Goal: Transaction & Acquisition: Obtain resource

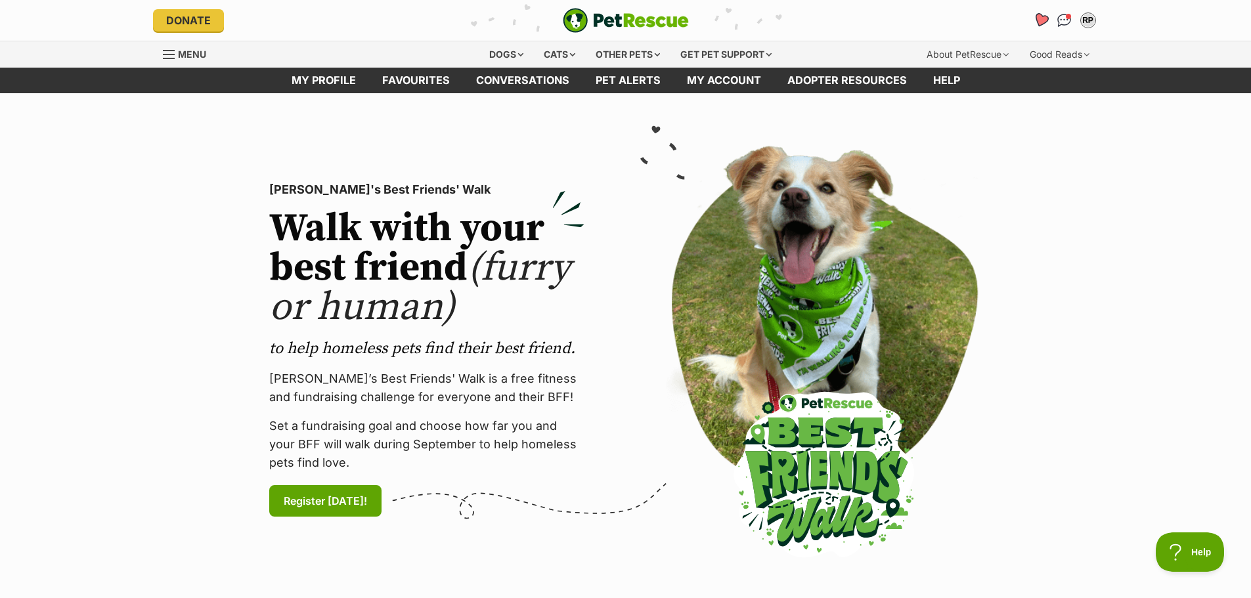
click at [1041, 18] on icon "Favourites" at bounding box center [1041, 19] width 16 height 15
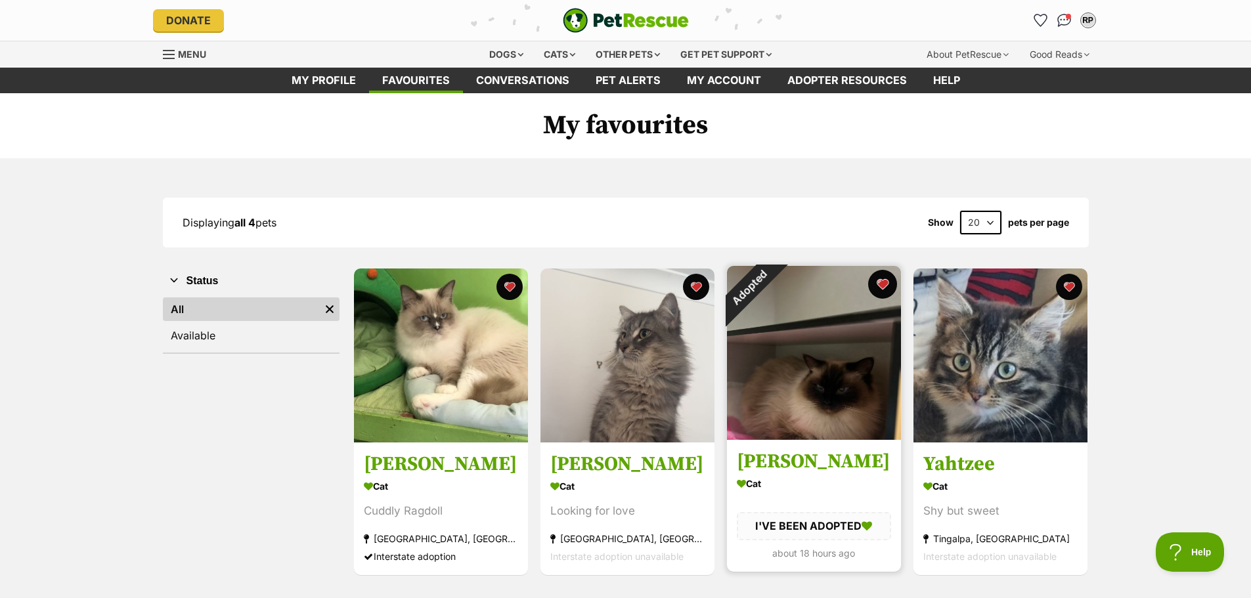
click at [886, 280] on button "favourite" at bounding box center [882, 284] width 29 height 29
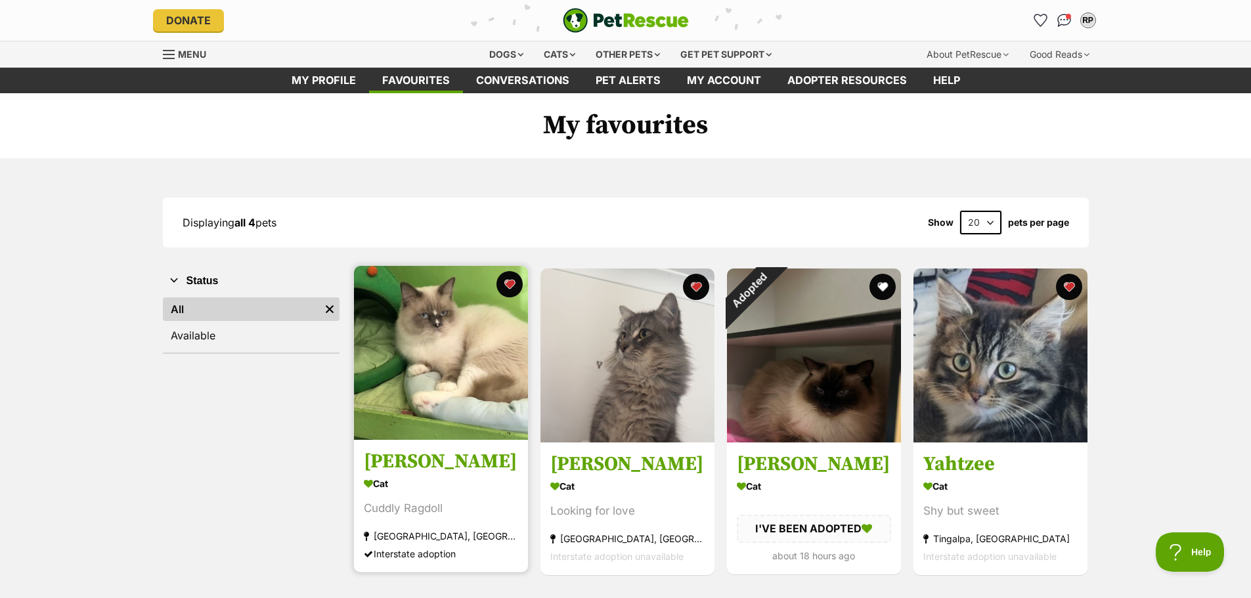
click at [453, 399] on img at bounding box center [441, 353] width 174 height 174
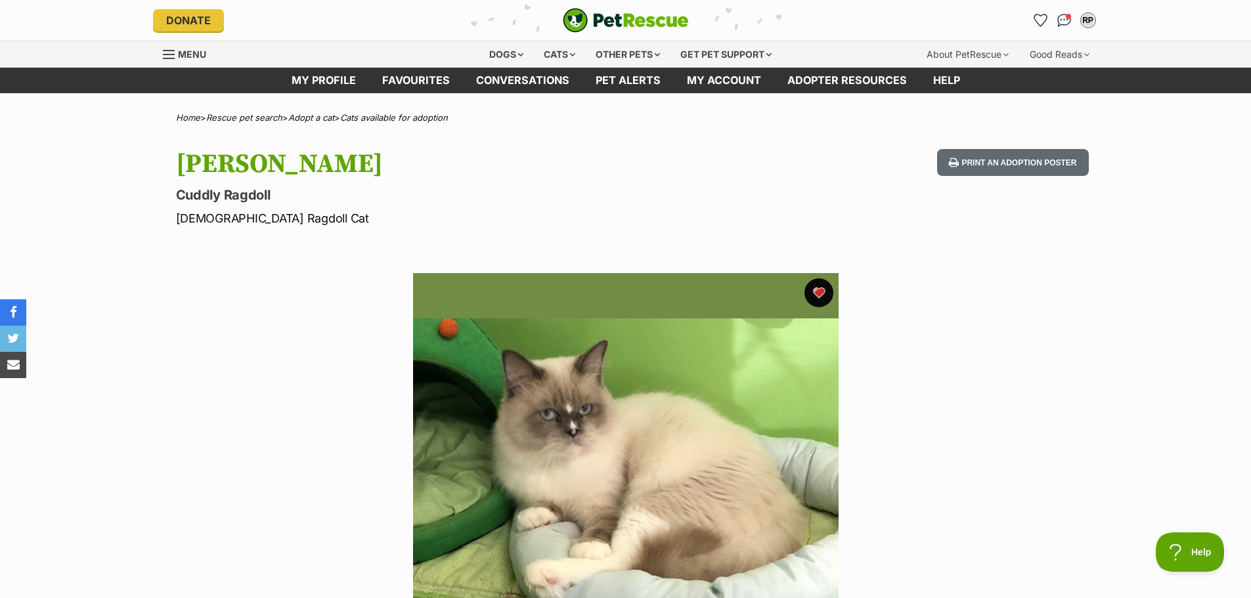
click at [822, 293] on button "favourite" at bounding box center [819, 293] width 29 height 29
click at [1039, 20] on icon "Favourites" at bounding box center [1041, 19] width 16 height 15
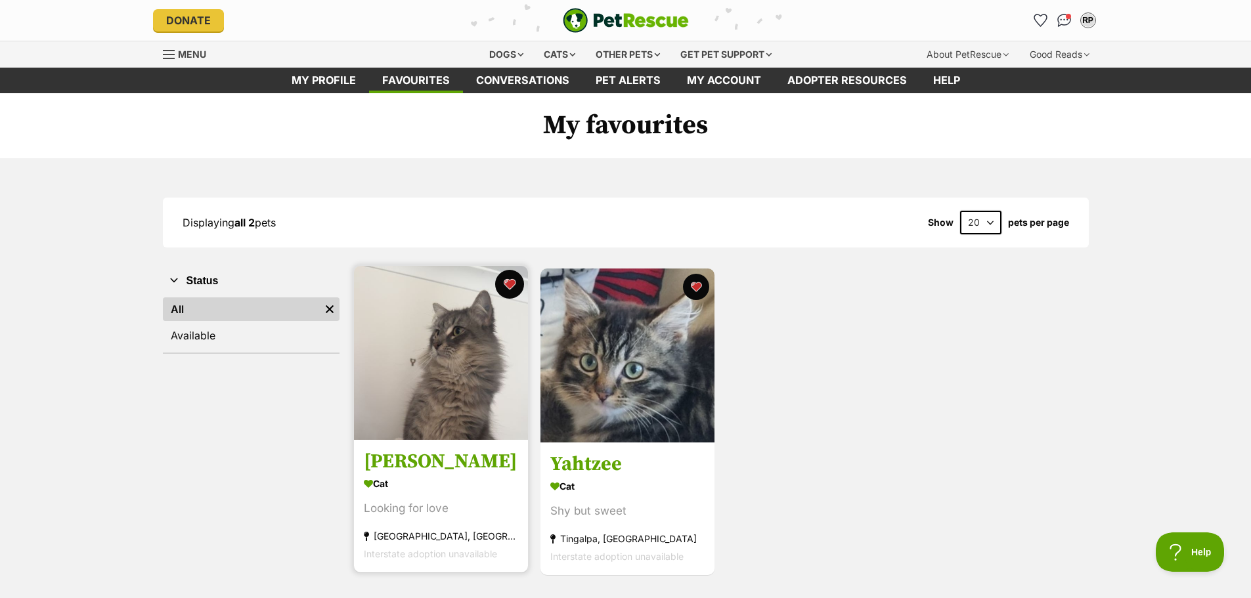
click at [508, 284] on button "favourite" at bounding box center [509, 284] width 29 height 29
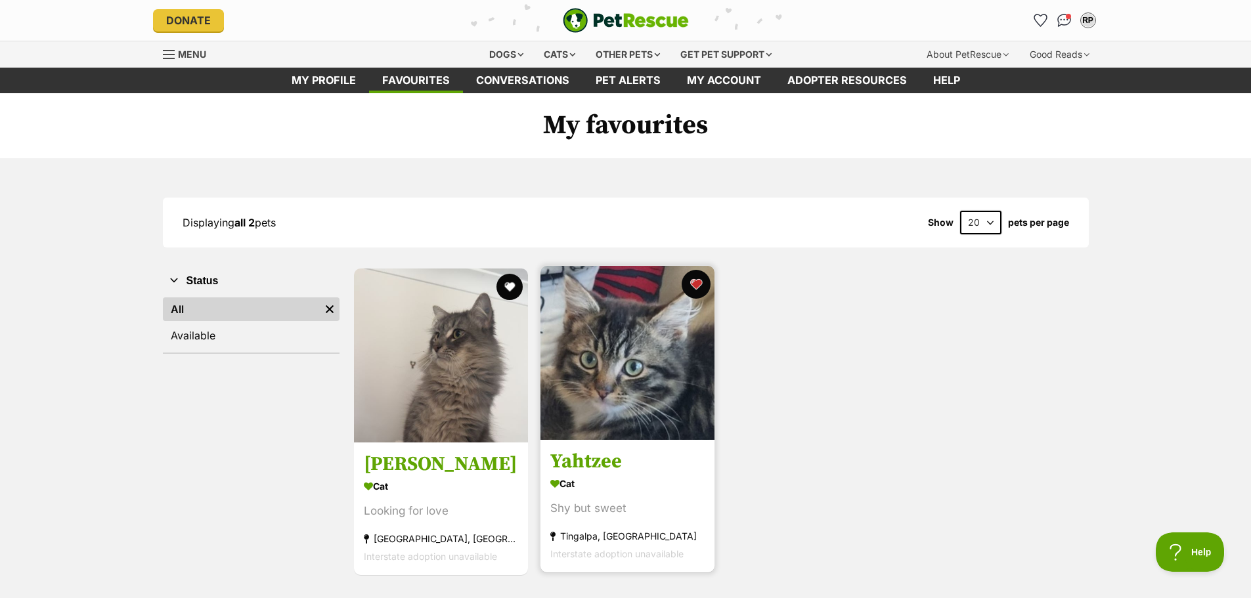
click at [694, 286] on button "favourite" at bounding box center [696, 284] width 29 height 29
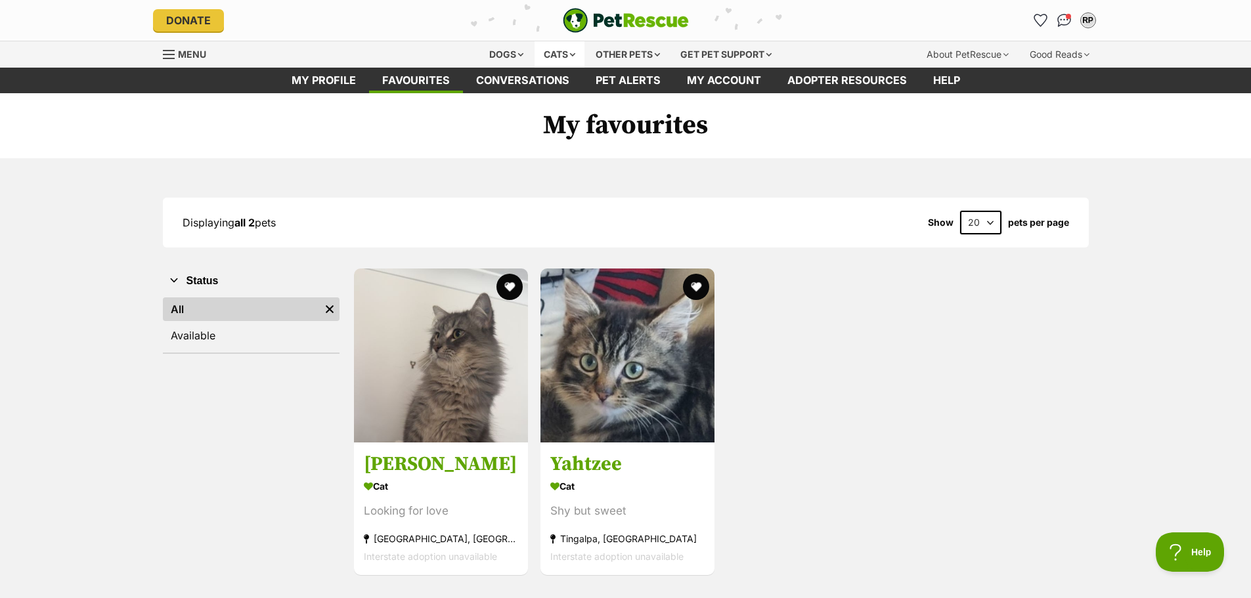
click at [555, 59] on div "Cats" at bounding box center [560, 54] width 50 height 26
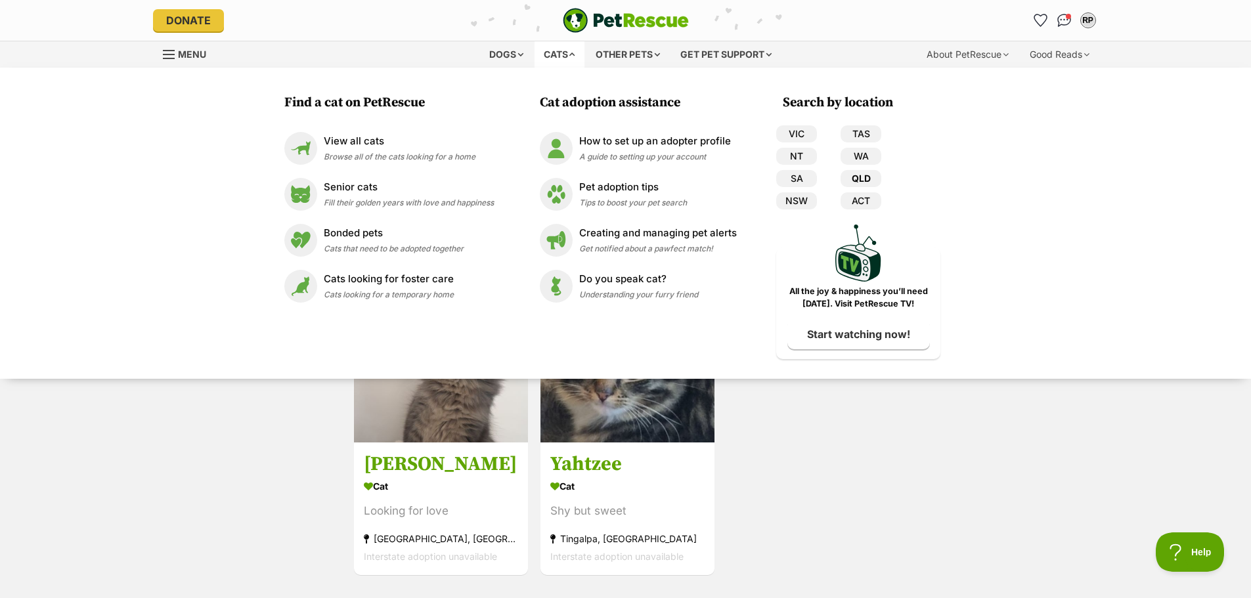
click at [863, 181] on link "QLD" at bounding box center [861, 178] width 41 height 17
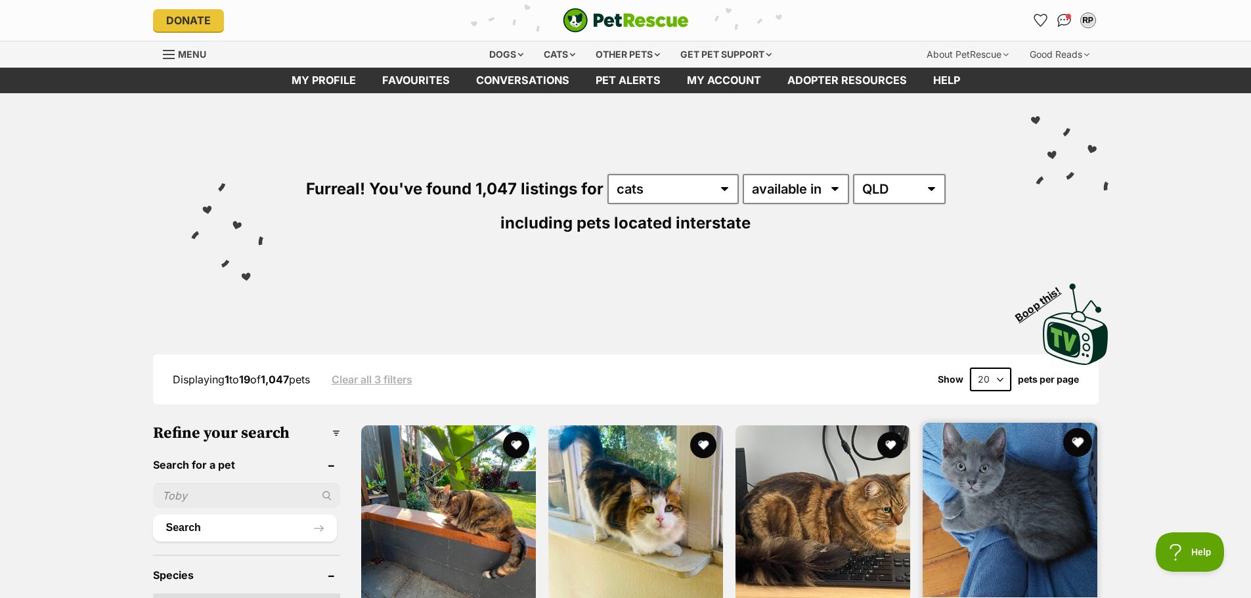
click at [1083, 444] on button "favourite" at bounding box center [1078, 442] width 29 height 29
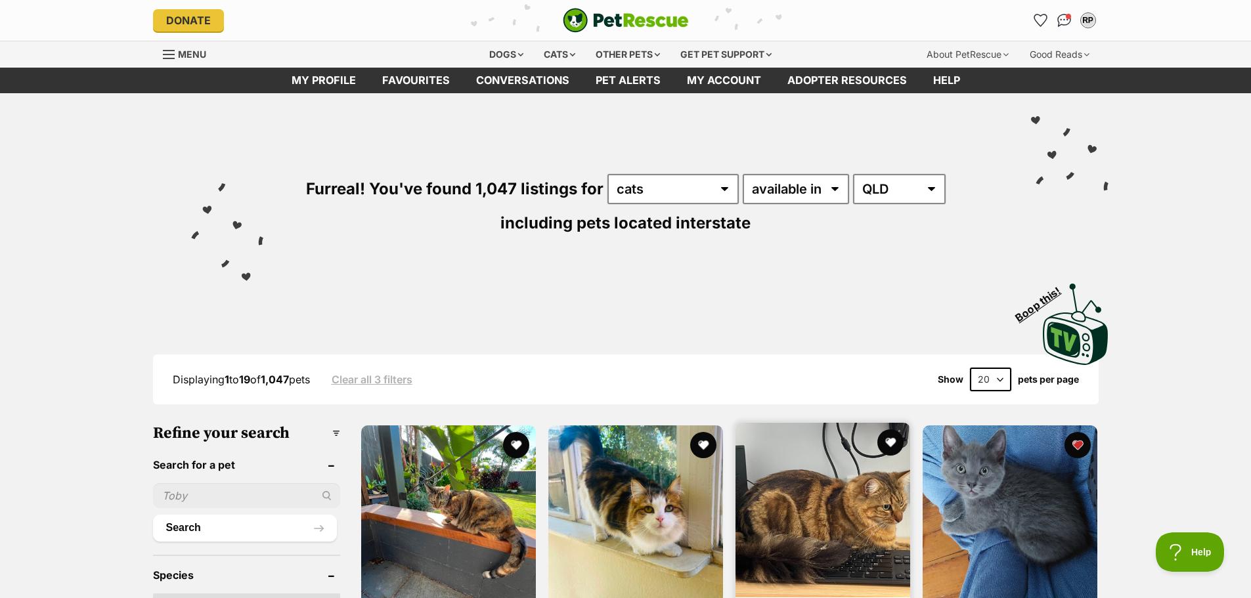
click at [816, 487] on img at bounding box center [823, 510] width 175 height 175
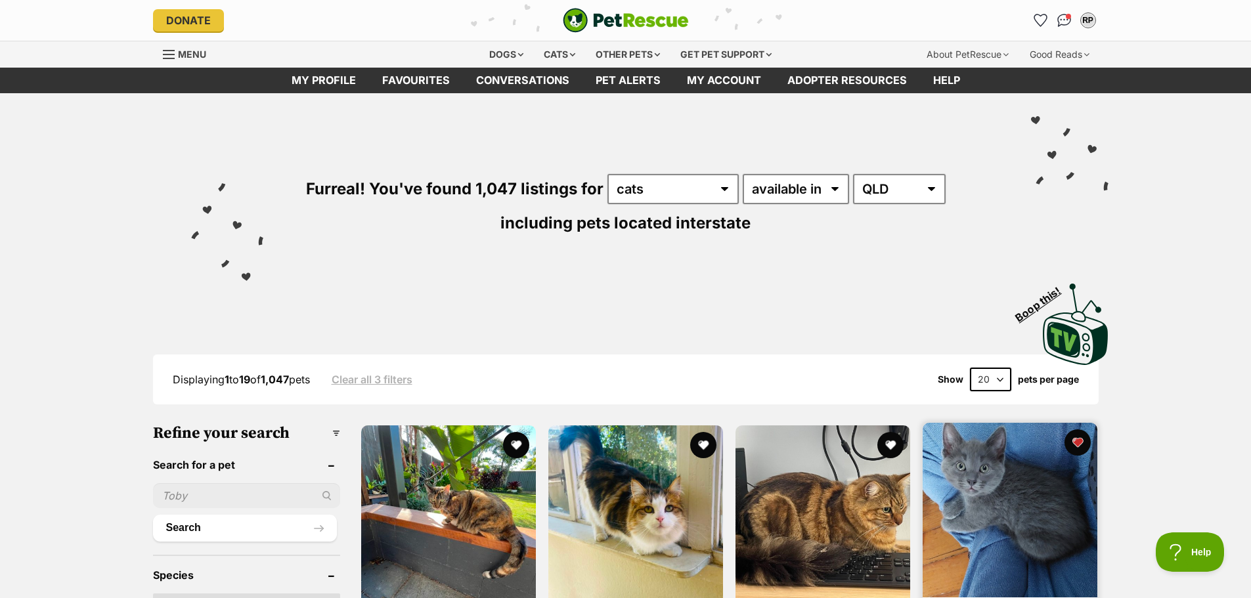
click at [1031, 488] on img at bounding box center [1010, 510] width 175 height 175
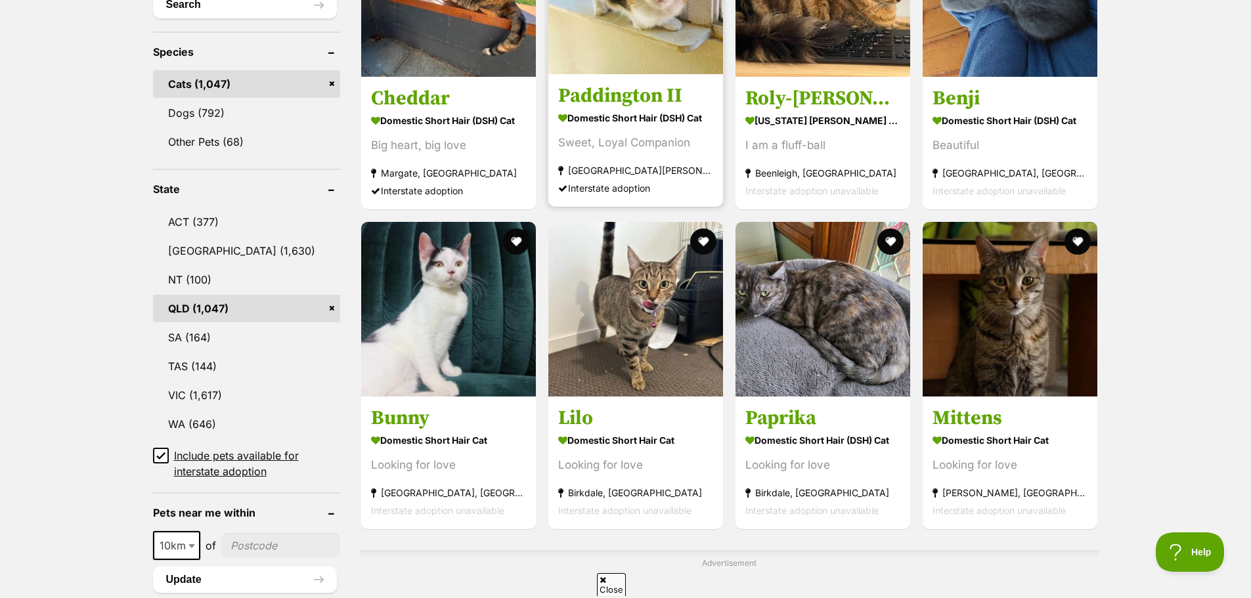
scroll to position [1047, 0]
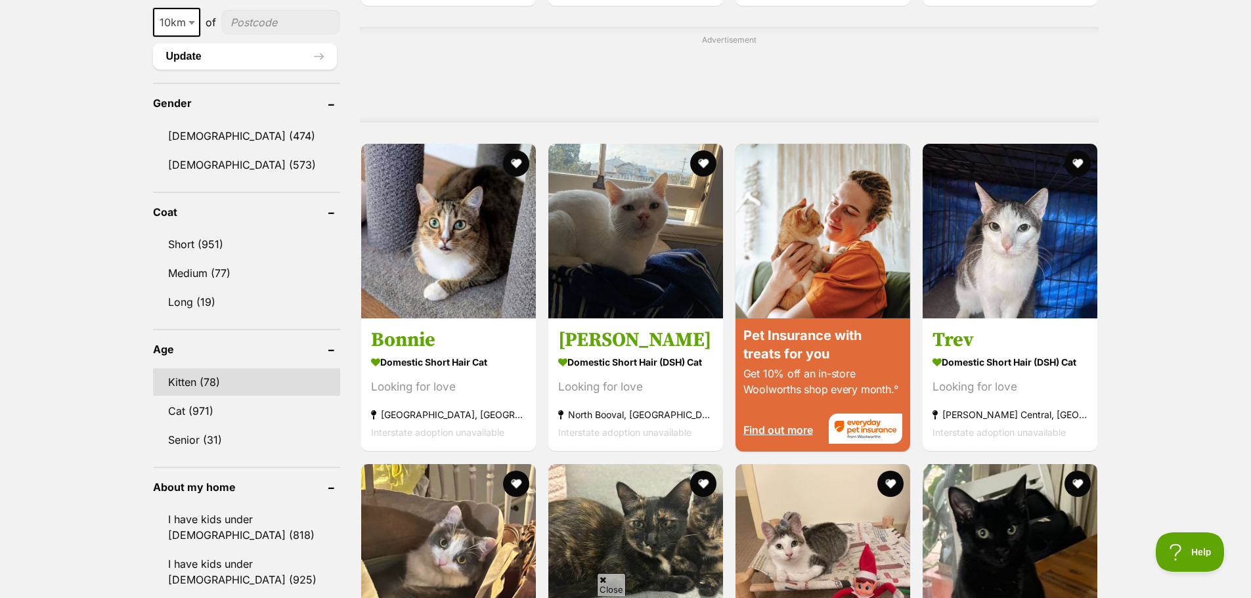
click at [194, 381] on link "Kitten (78)" at bounding box center [246, 383] width 187 height 28
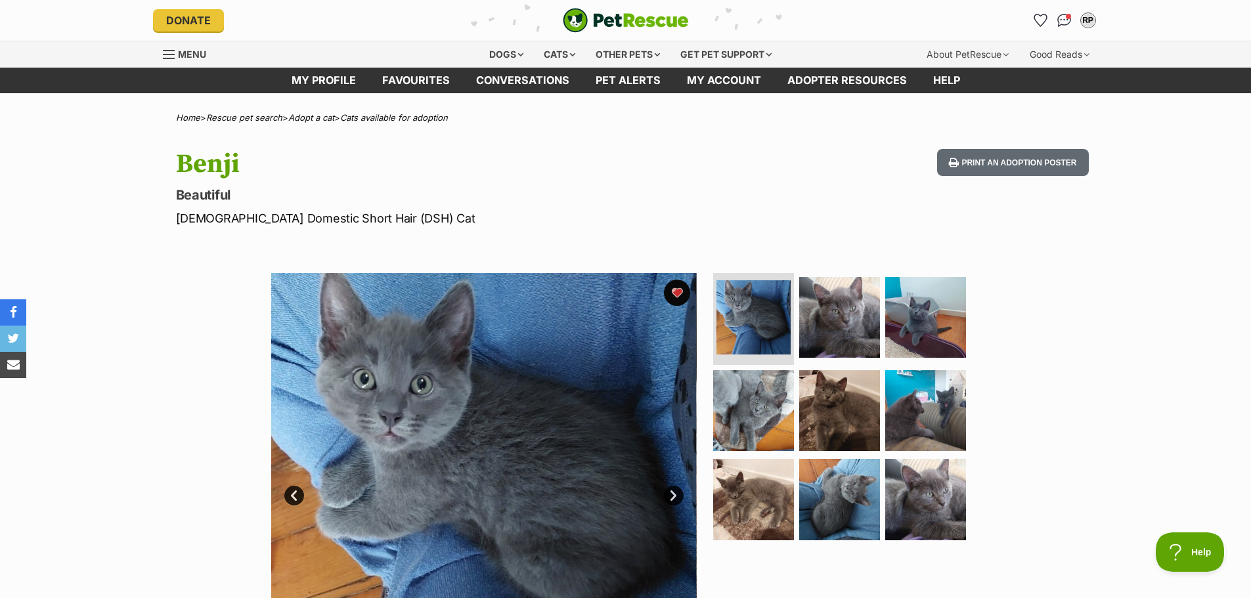
click at [671, 497] on link "Next" at bounding box center [674, 496] width 20 height 20
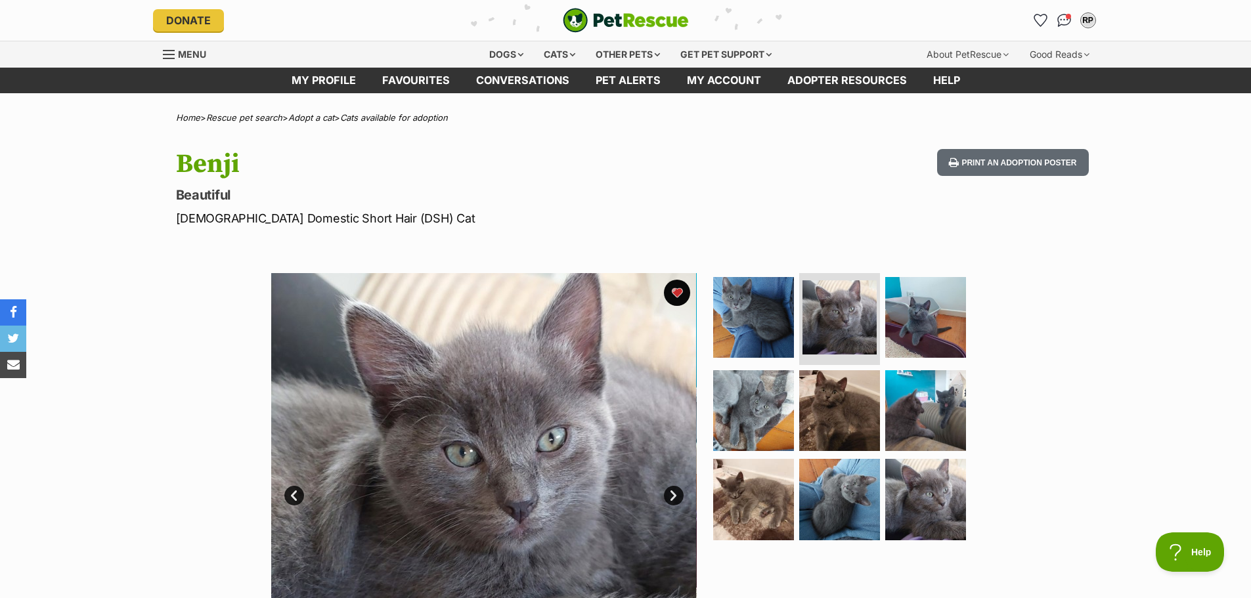
click at [671, 497] on link "Next" at bounding box center [674, 496] width 20 height 20
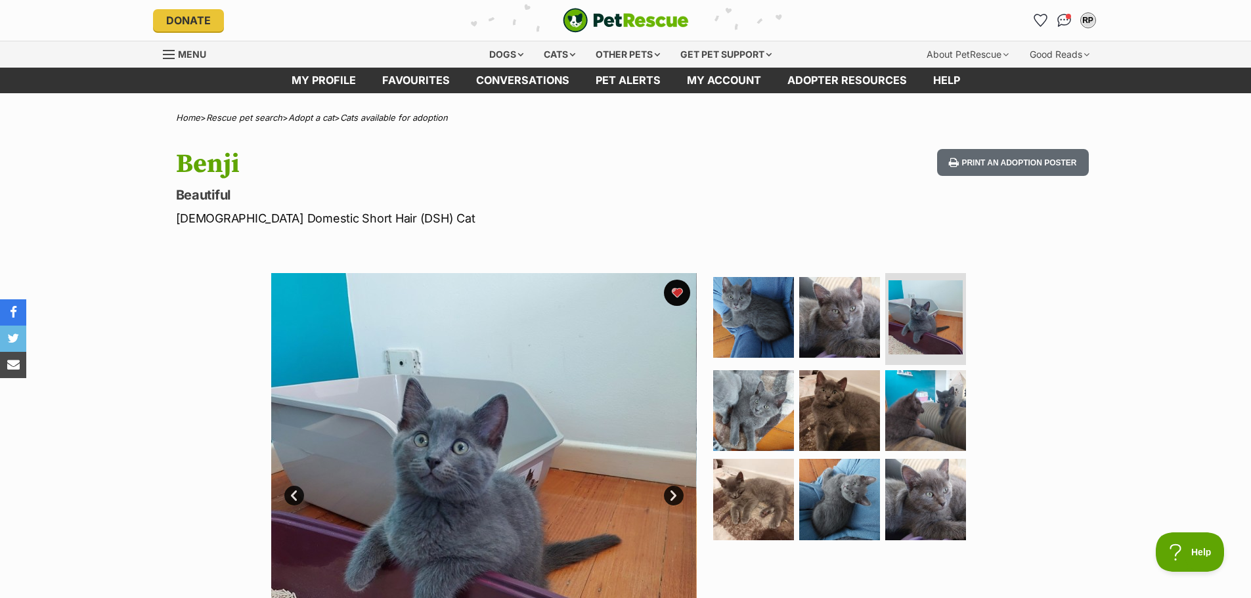
click at [671, 497] on link "Next" at bounding box center [674, 496] width 20 height 20
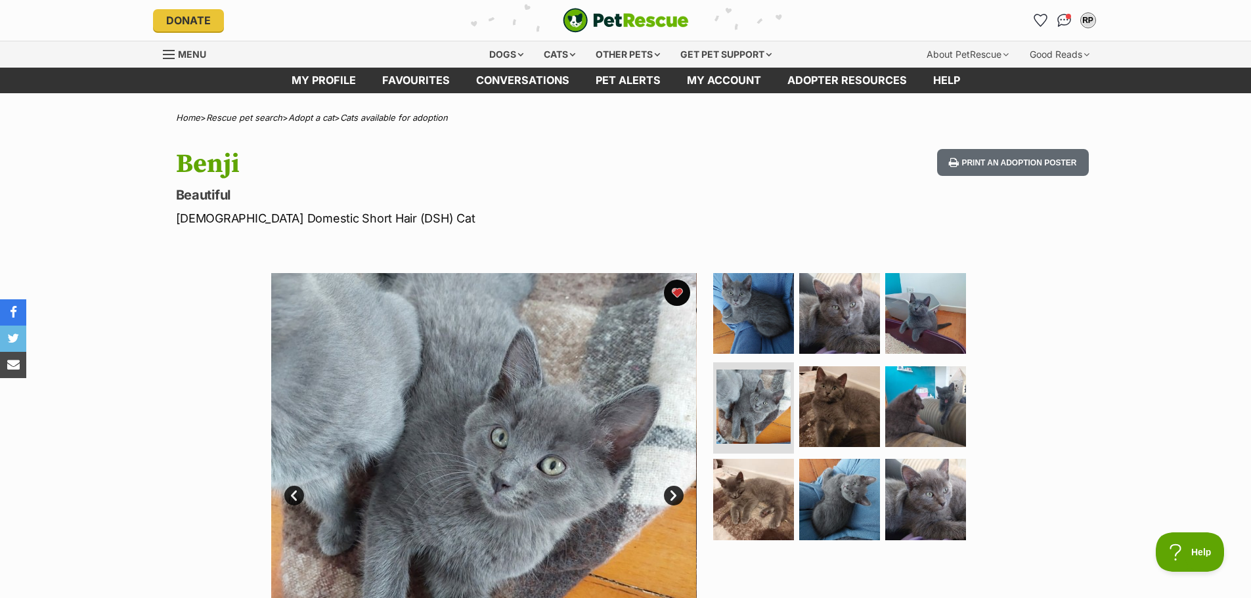
click at [671, 497] on link "Next" at bounding box center [674, 496] width 20 height 20
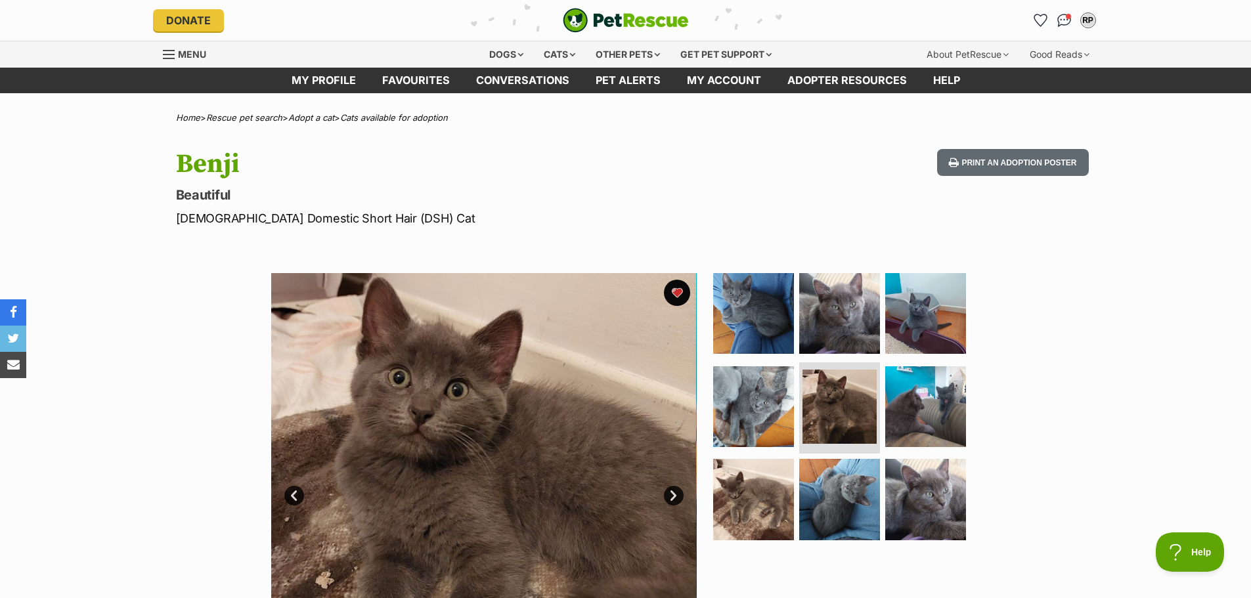
click at [671, 497] on link "Next" at bounding box center [674, 496] width 20 height 20
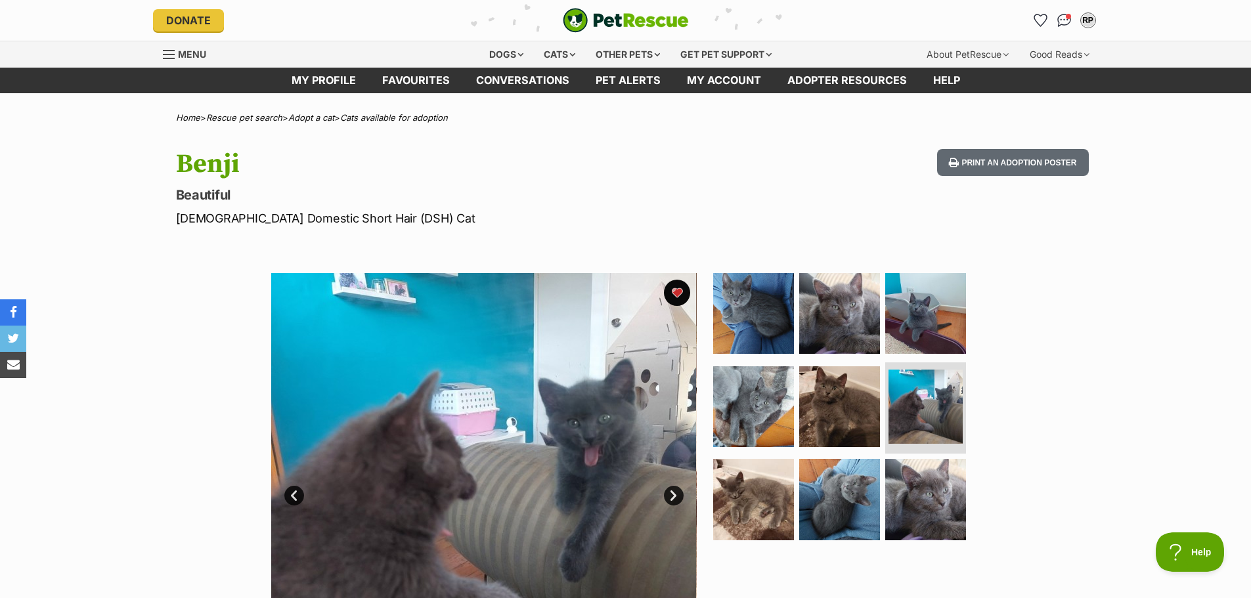
click at [671, 497] on link "Next" at bounding box center [674, 496] width 20 height 20
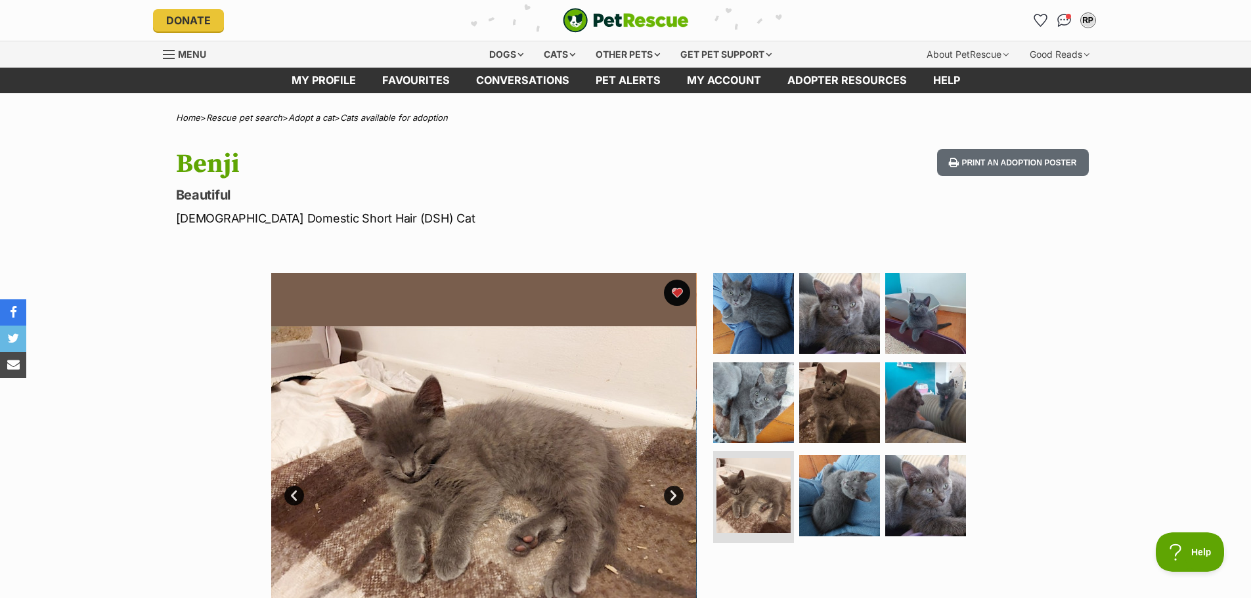
click at [671, 497] on link "Next" at bounding box center [674, 496] width 20 height 20
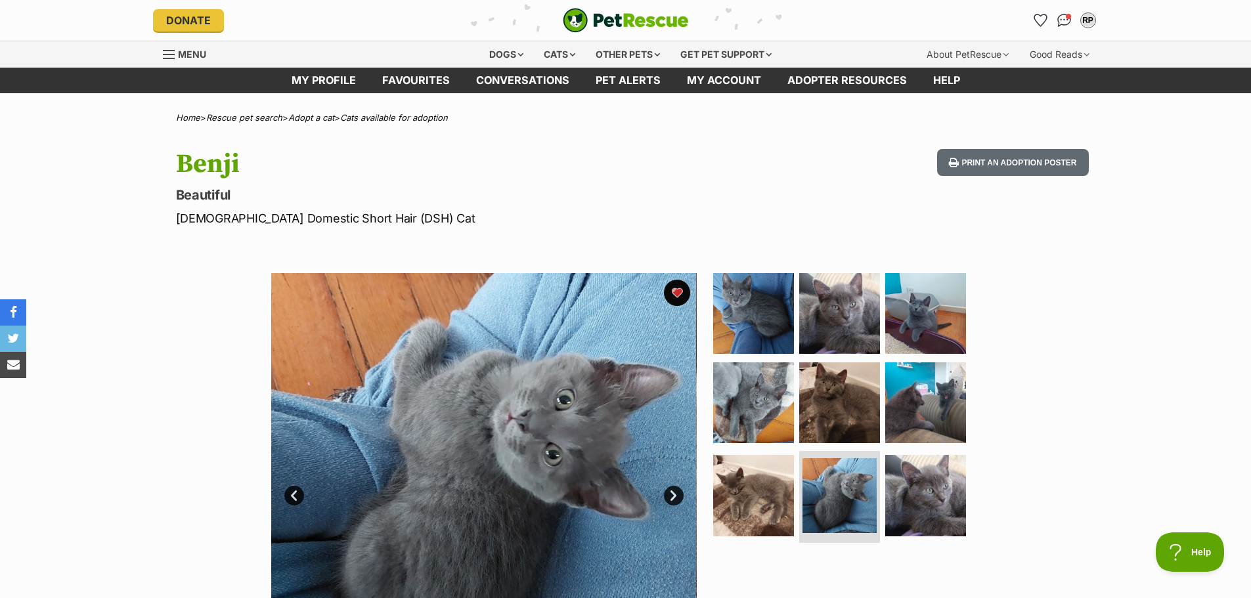
click at [671, 497] on link "Next" at bounding box center [674, 496] width 20 height 20
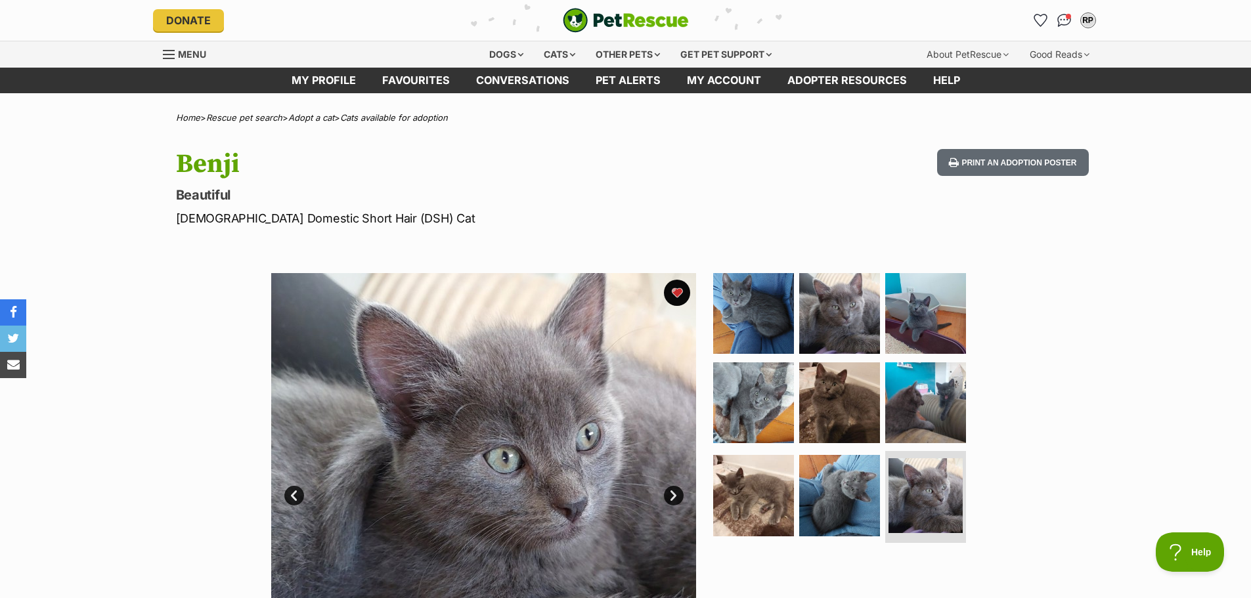
click at [671, 497] on link "Next" at bounding box center [674, 496] width 20 height 20
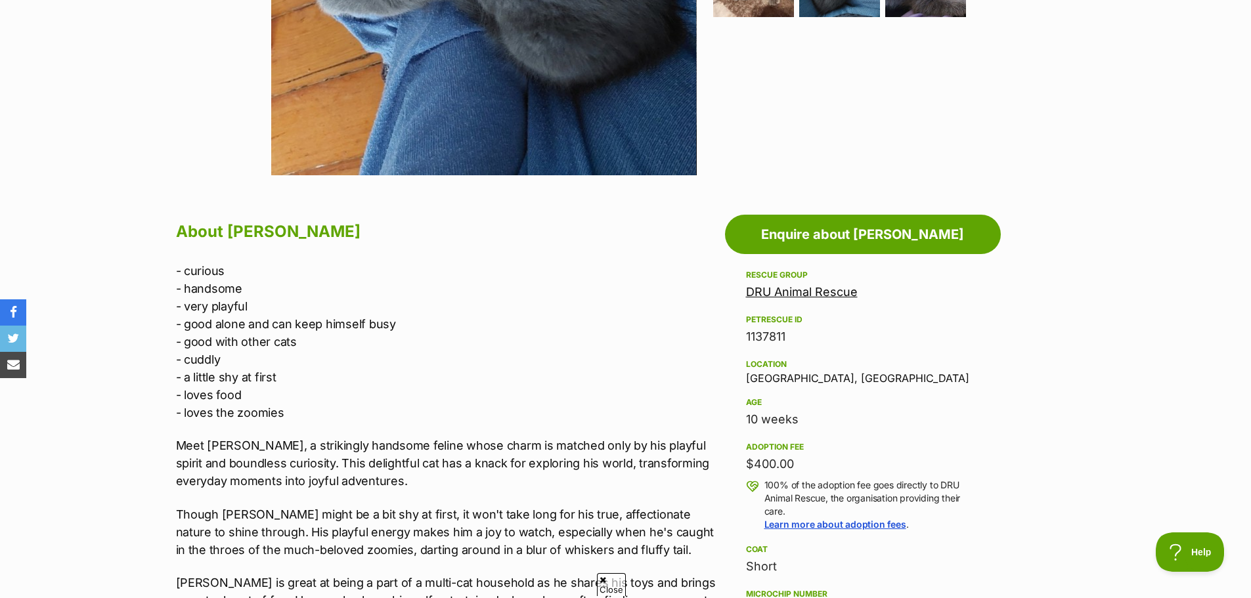
scroll to position [1047, 0]
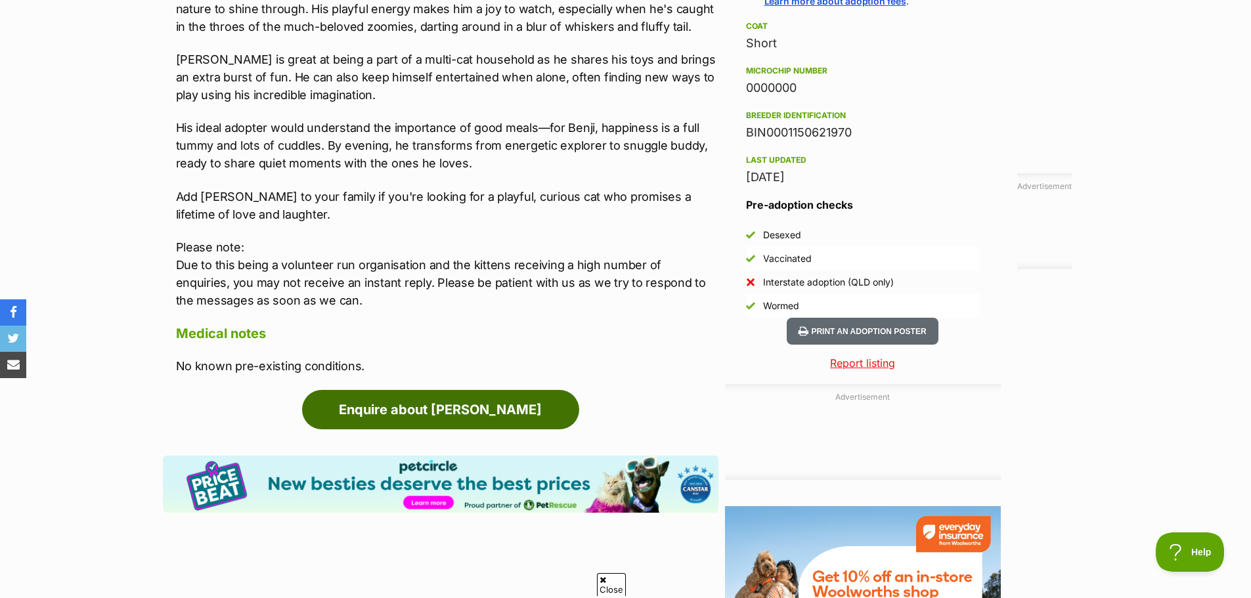
click at [514, 416] on link "Enquire about Benji" at bounding box center [440, 409] width 277 height 39
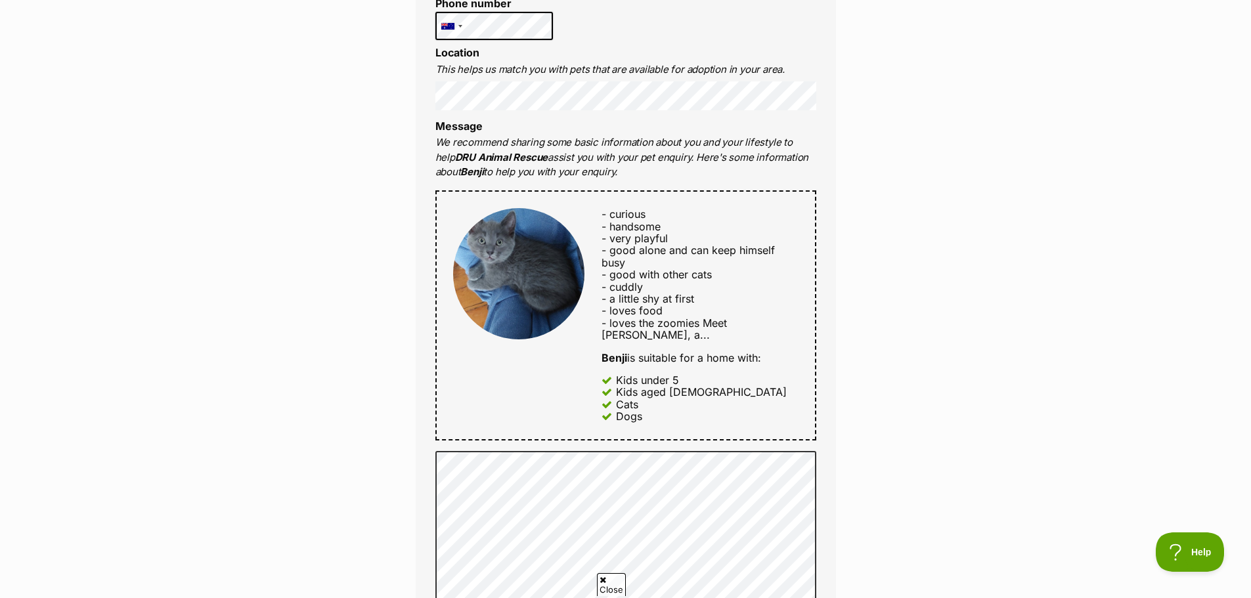
scroll to position [1047, 0]
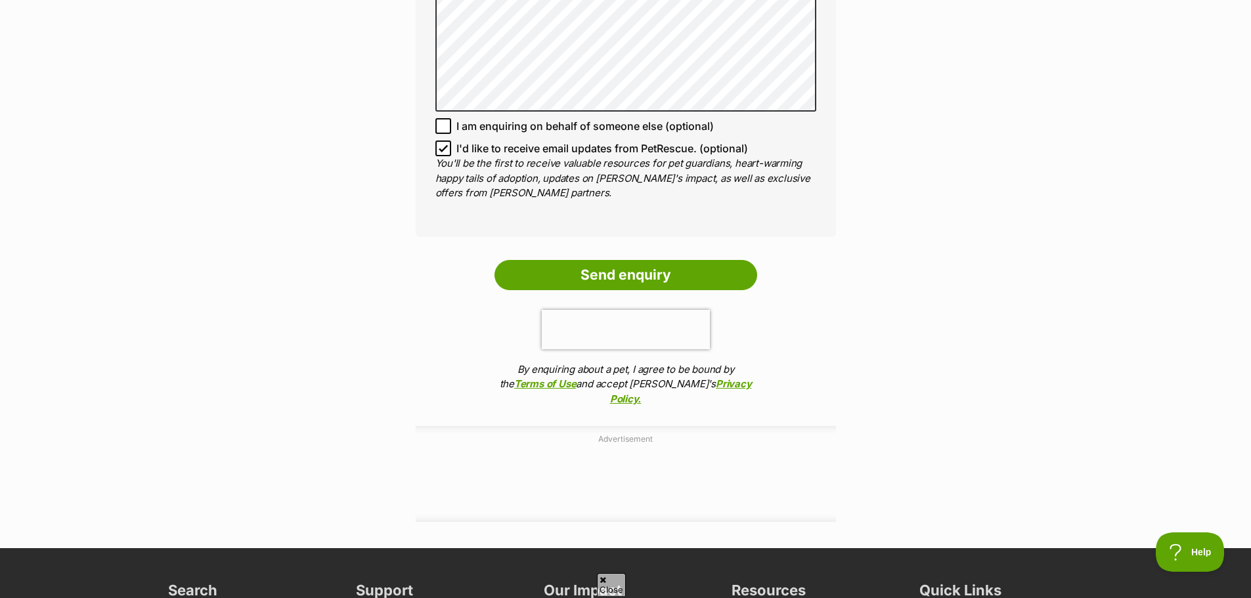
click at [447, 144] on icon at bounding box center [443, 148] width 9 height 9
click at [447, 141] on input "I'd like to receive email updates from PetRescue. (optional)" at bounding box center [444, 149] width 16 height 16
checkbox input "false"
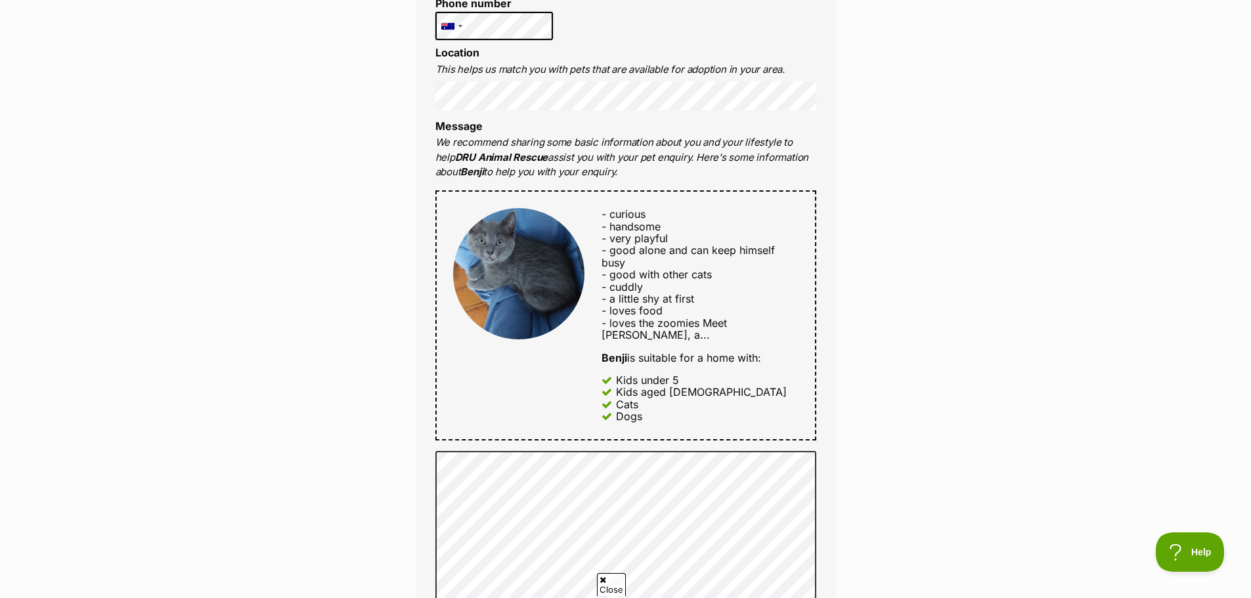
scroll to position [0, 0]
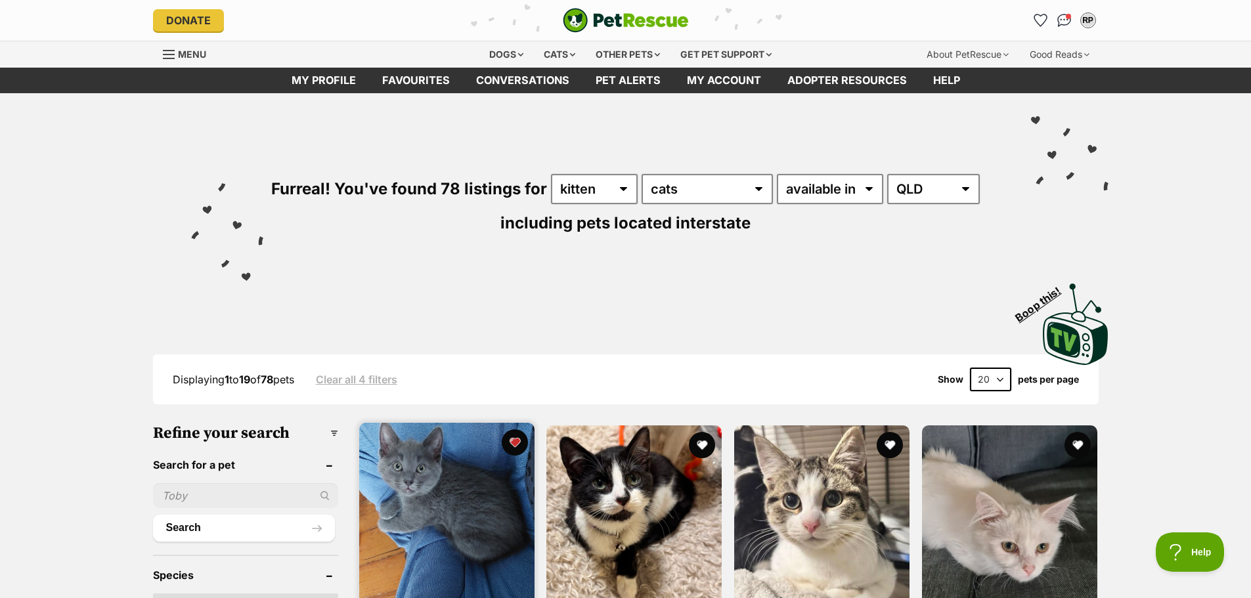
scroll to position [524, 0]
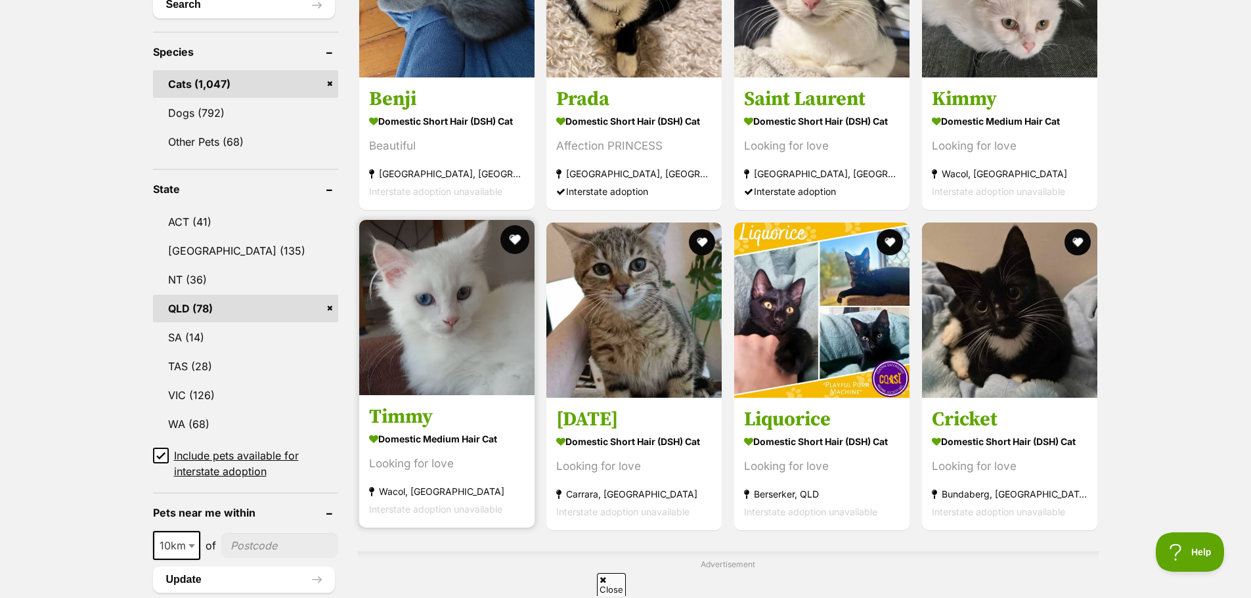
click at [520, 239] on button "favourite" at bounding box center [514, 239] width 29 height 29
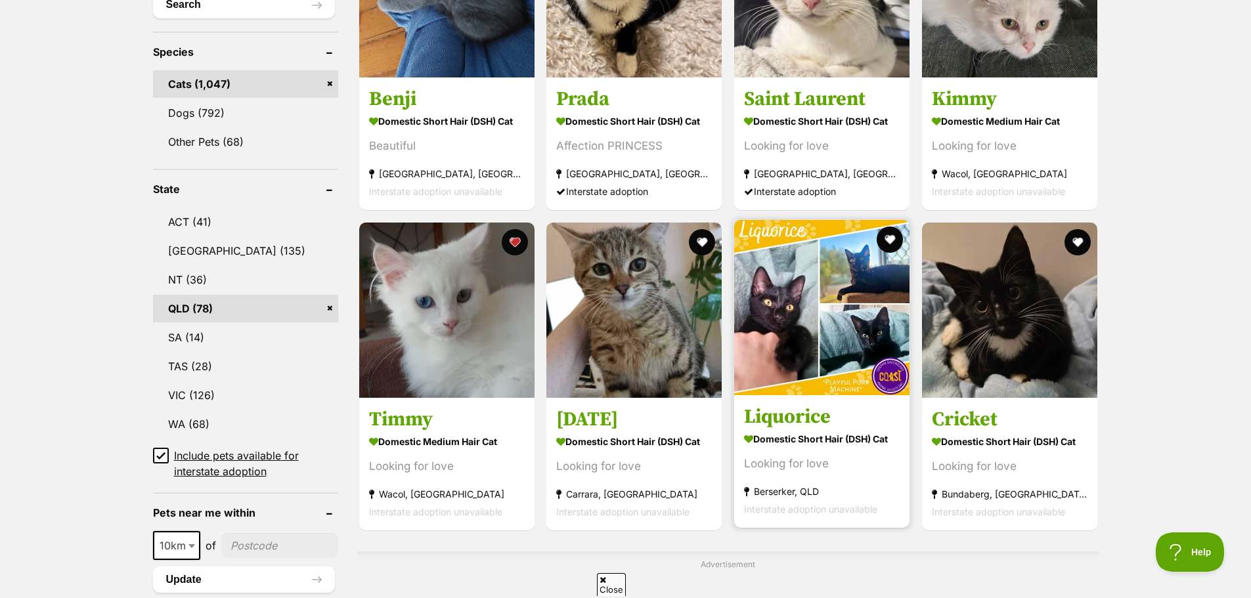
scroll to position [0, 0]
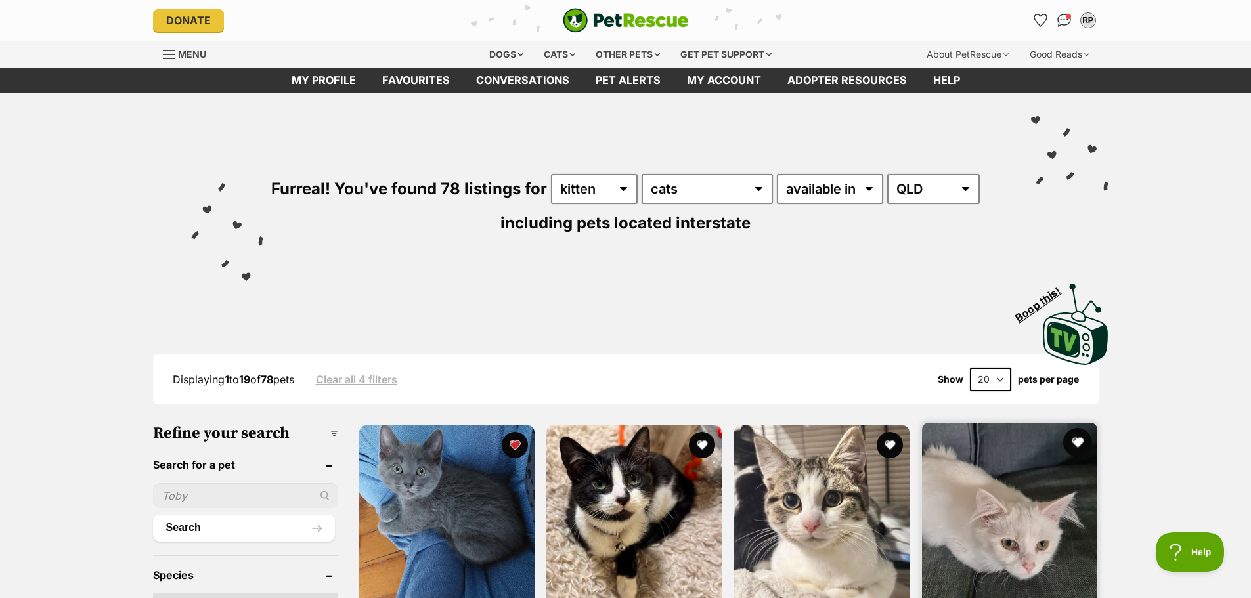
click at [1074, 443] on button "favourite" at bounding box center [1078, 442] width 29 height 29
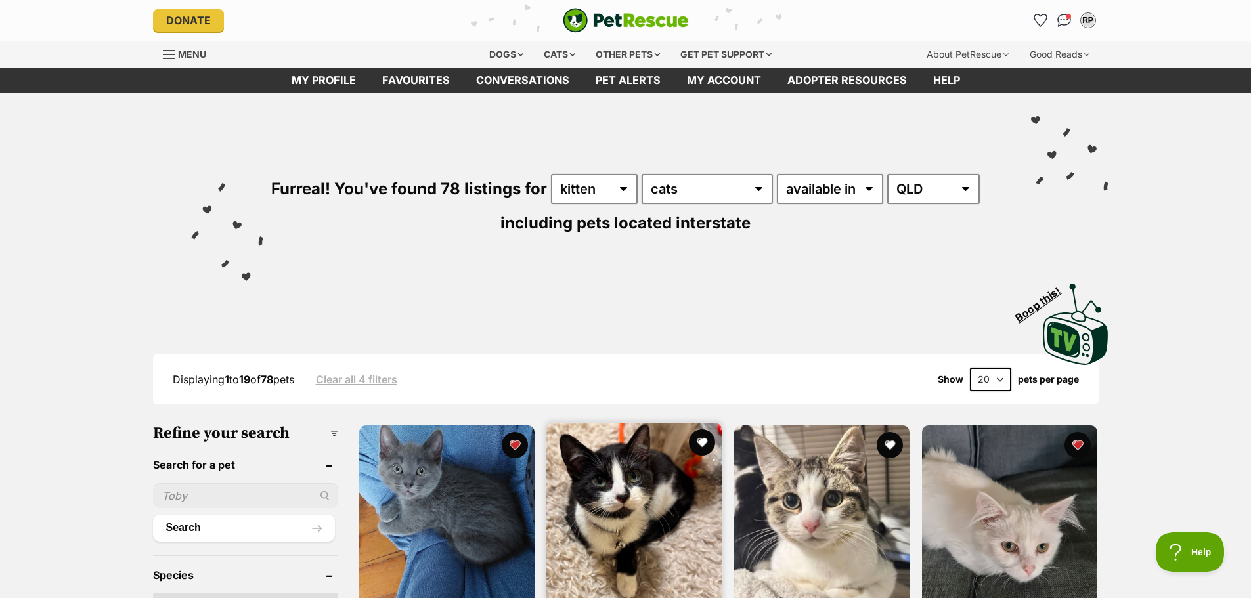
drag, startPoint x: 703, startPoint y: 449, endPoint x: 707, endPoint y: 460, distance: 12.1
click at [703, 449] on button "favourite" at bounding box center [702, 443] width 26 height 26
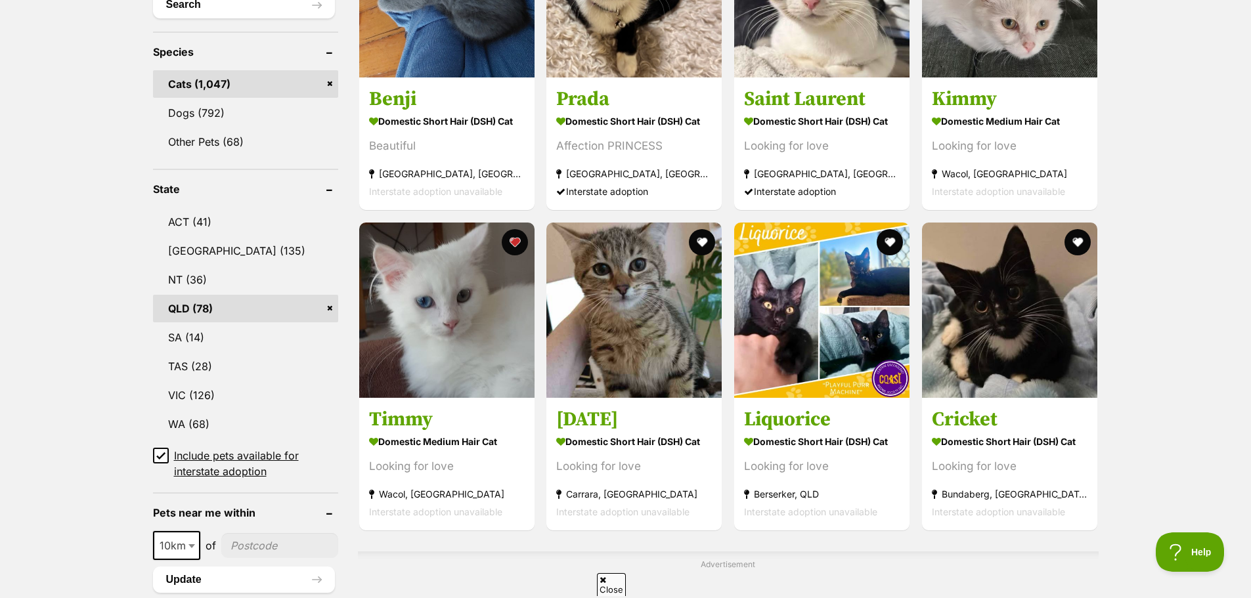
scroll to position [1047, 0]
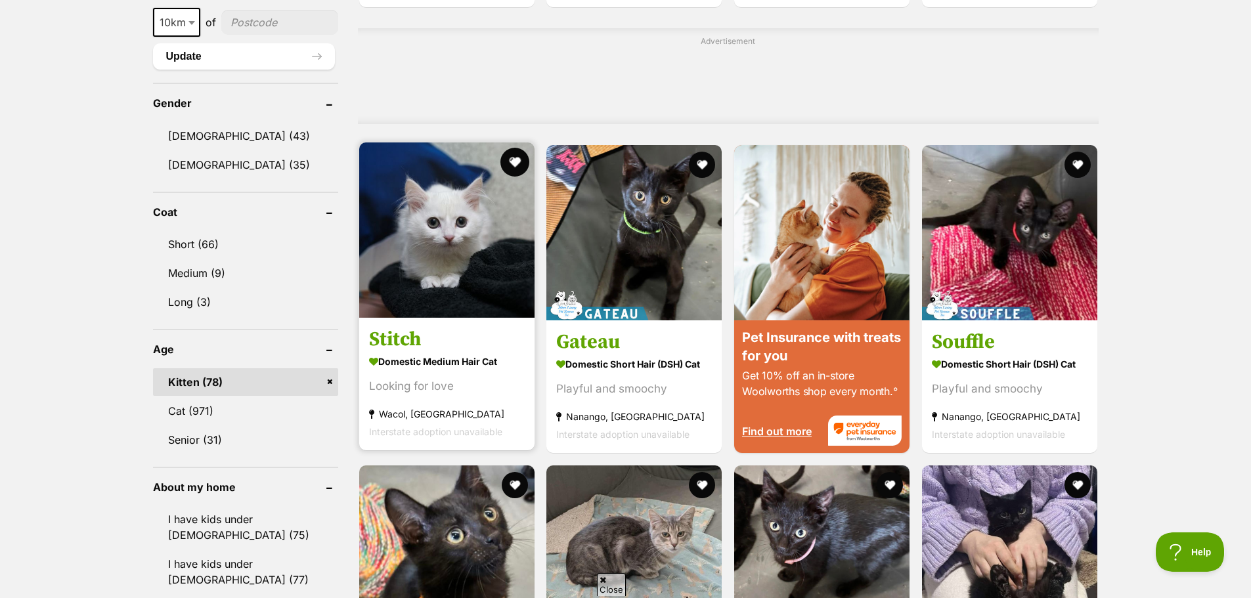
click at [512, 169] on button "favourite" at bounding box center [514, 162] width 29 height 29
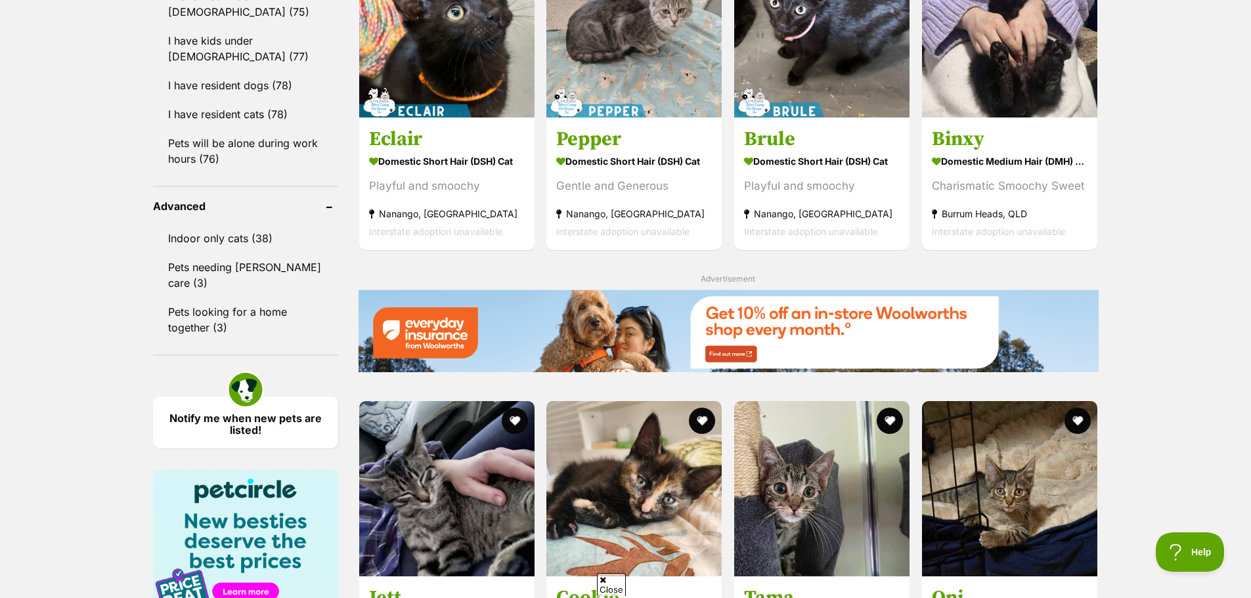
scroll to position [2095, 0]
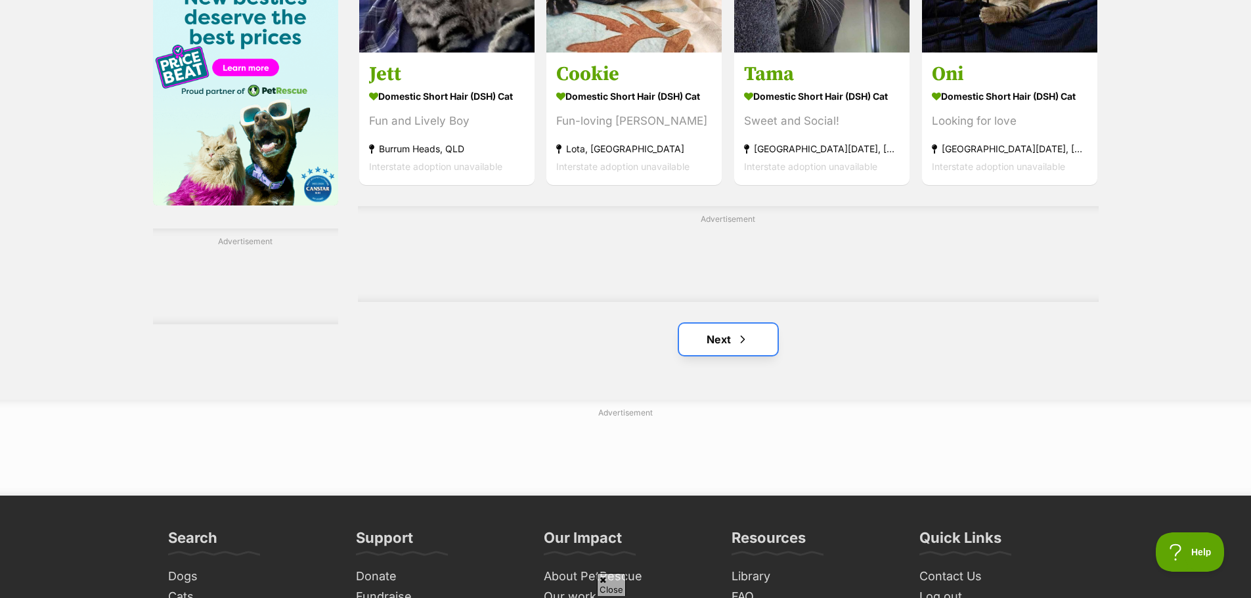
click at [728, 346] on link "Next" at bounding box center [728, 340] width 99 height 32
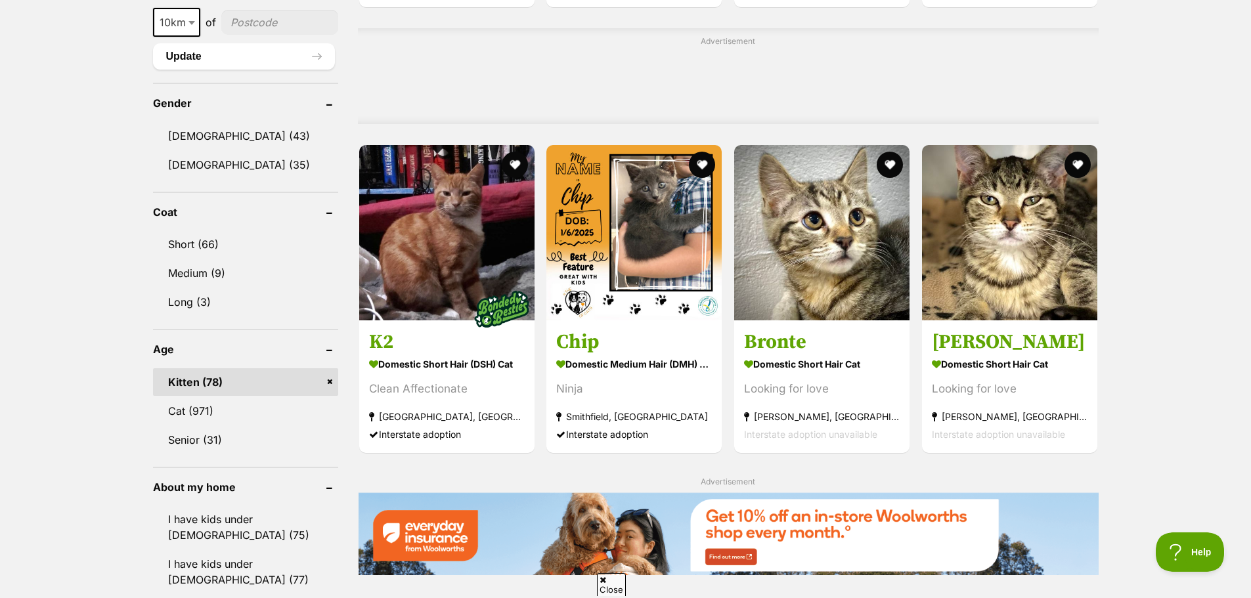
scroll to position [1571, 0]
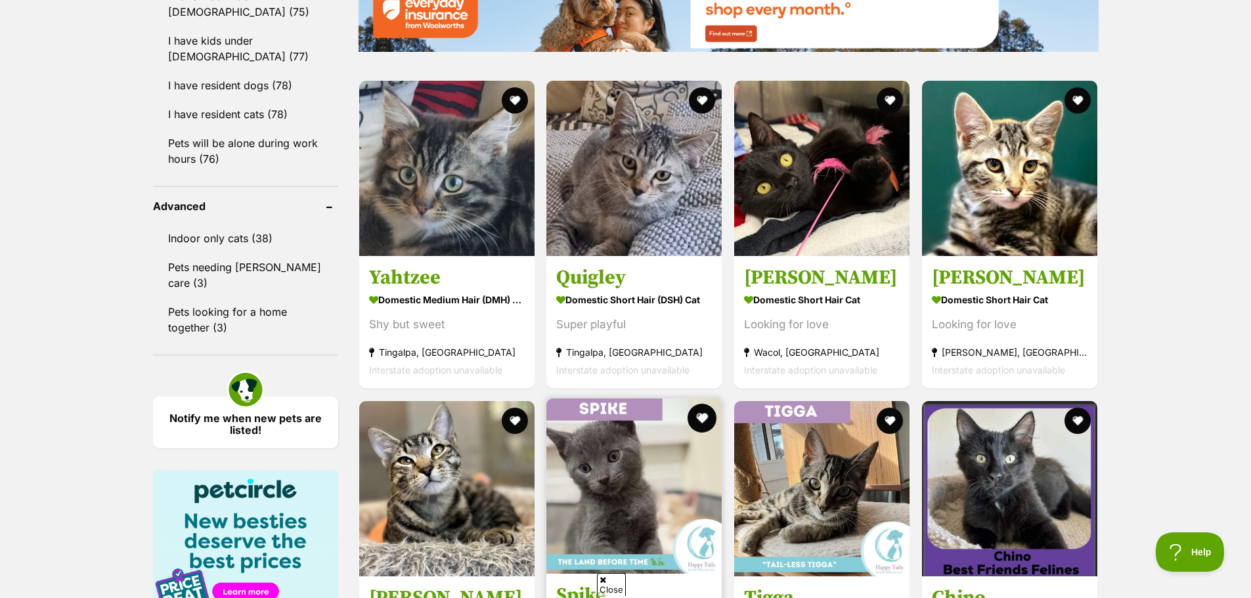
click at [705, 416] on button "favourite" at bounding box center [702, 418] width 29 height 29
click at [706, 417] on button "favourite" at bounding box center [702, 418] width 29 height 29
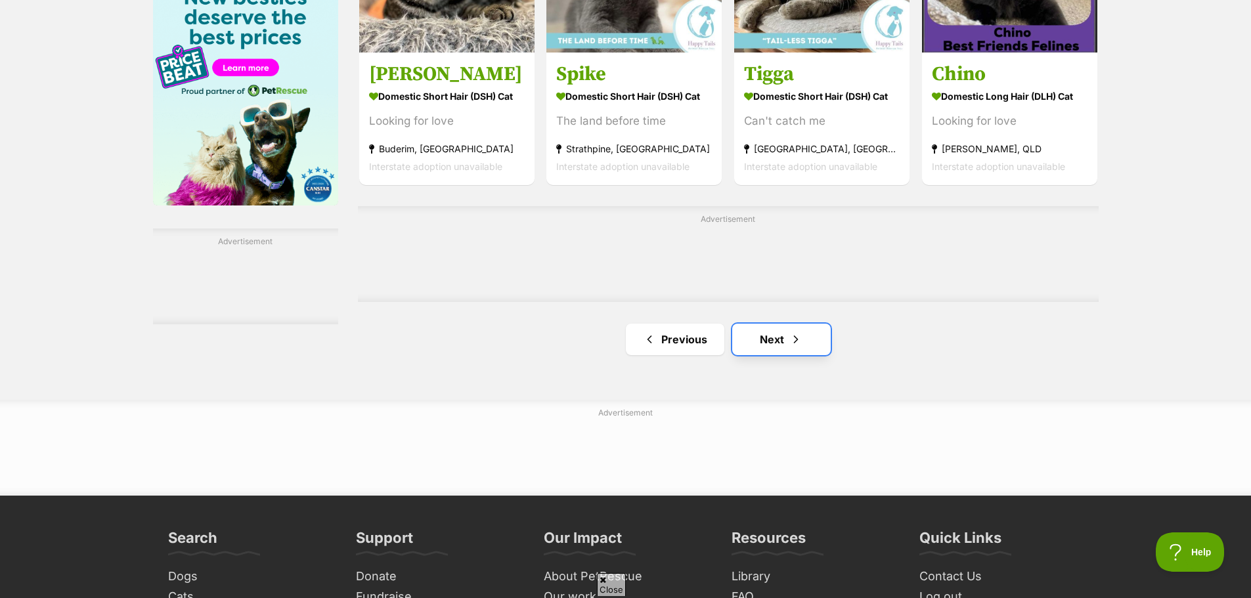
click at [803, 340] on link "Next" at bounding box center [781, 340] width 99 height 32
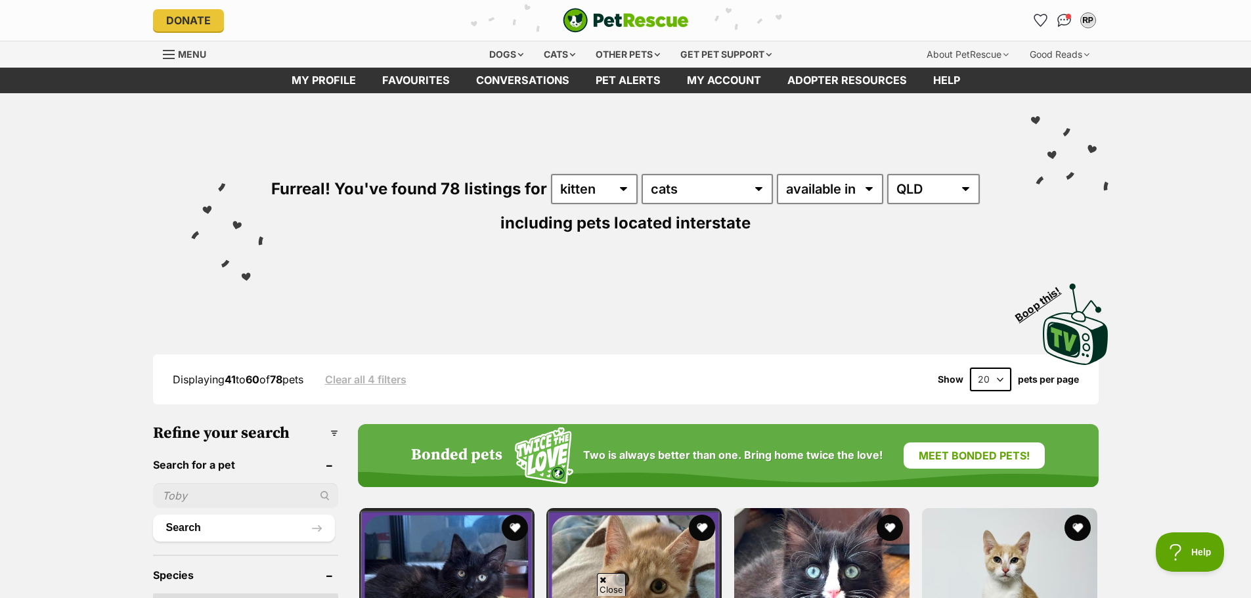
scroll to position [524, 0]
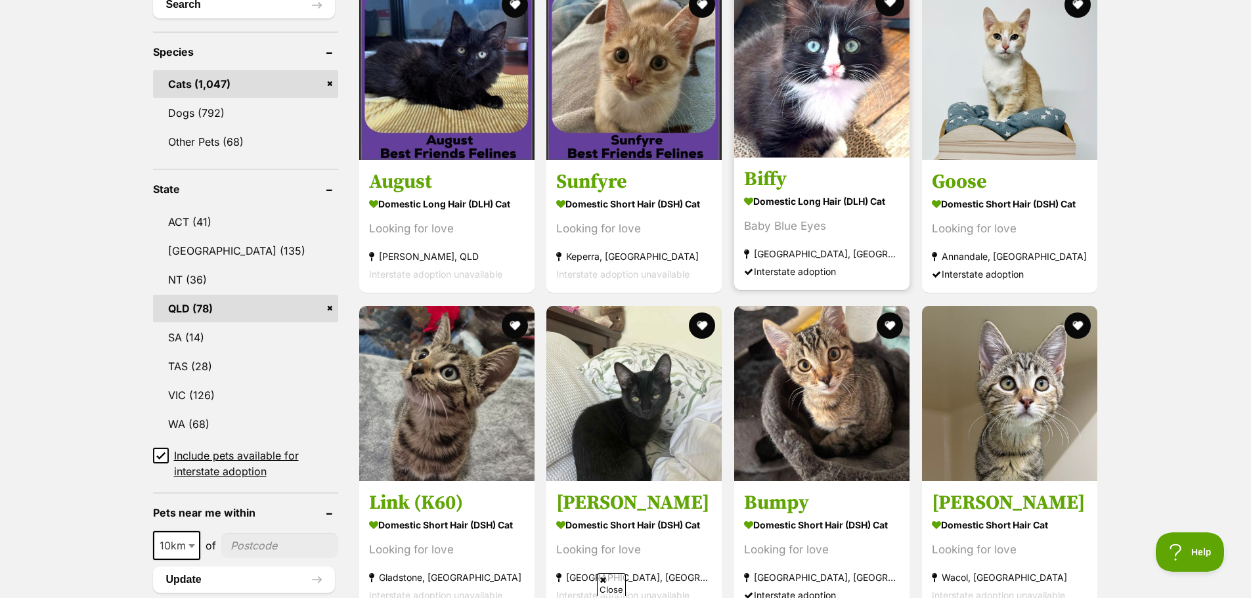
click at [886, 8] on button "favourite" at bounding box center [890, 2] width 29 height 29
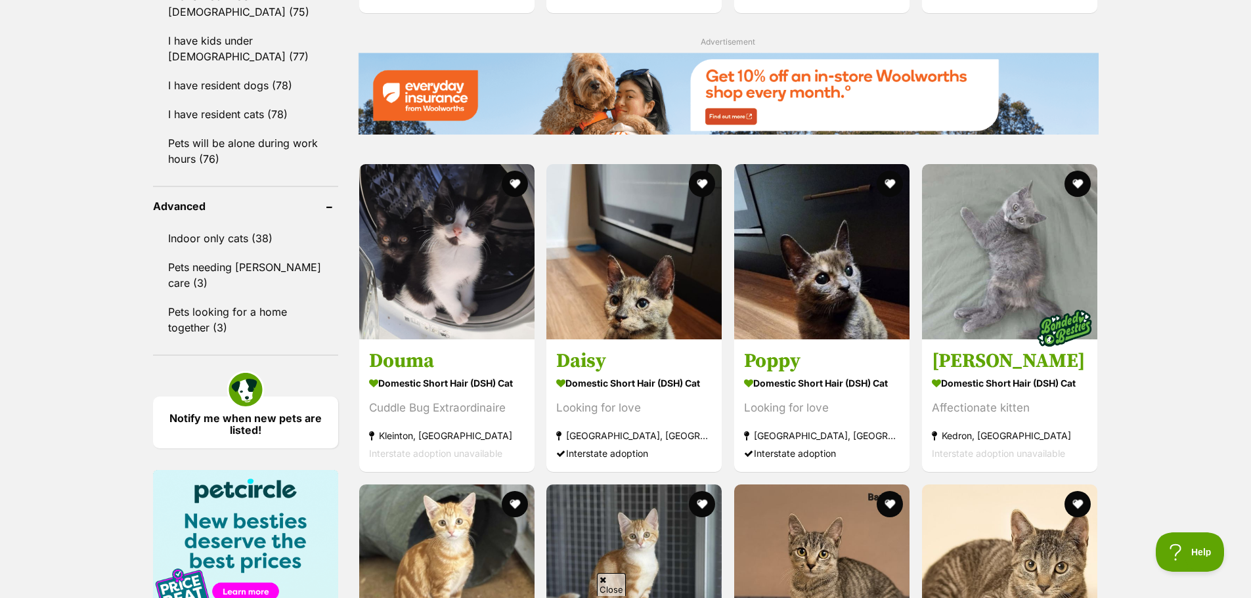
scroll to position [2095, 0]
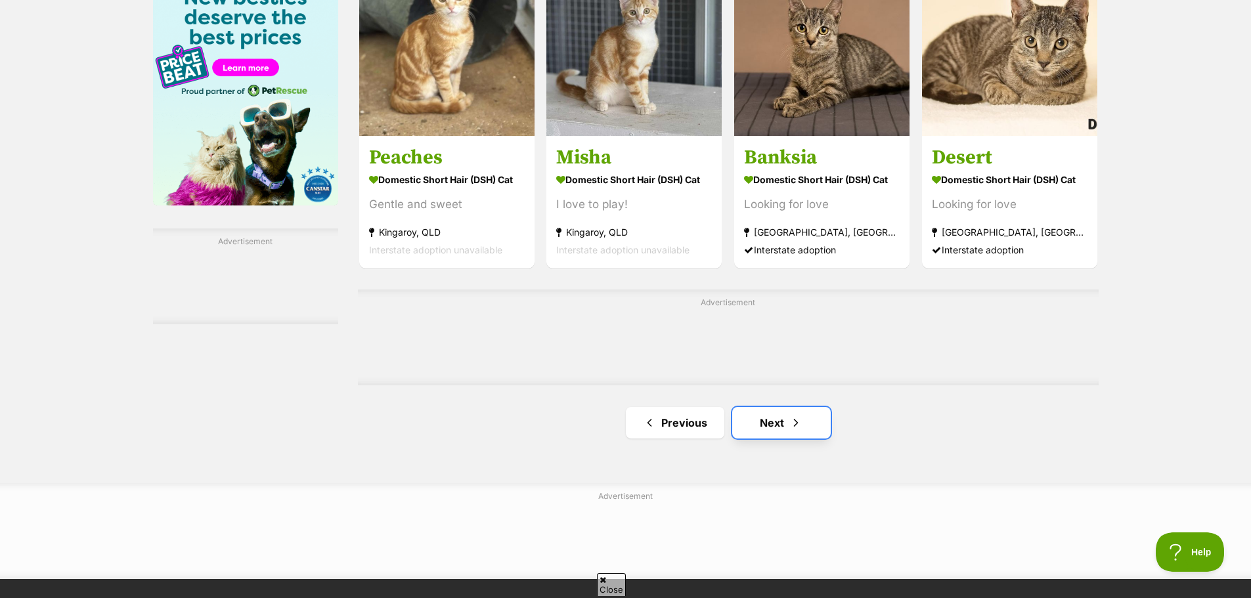
click at [787, 424] on link "Next" at bounding box center [781, 423] width 99 height 32
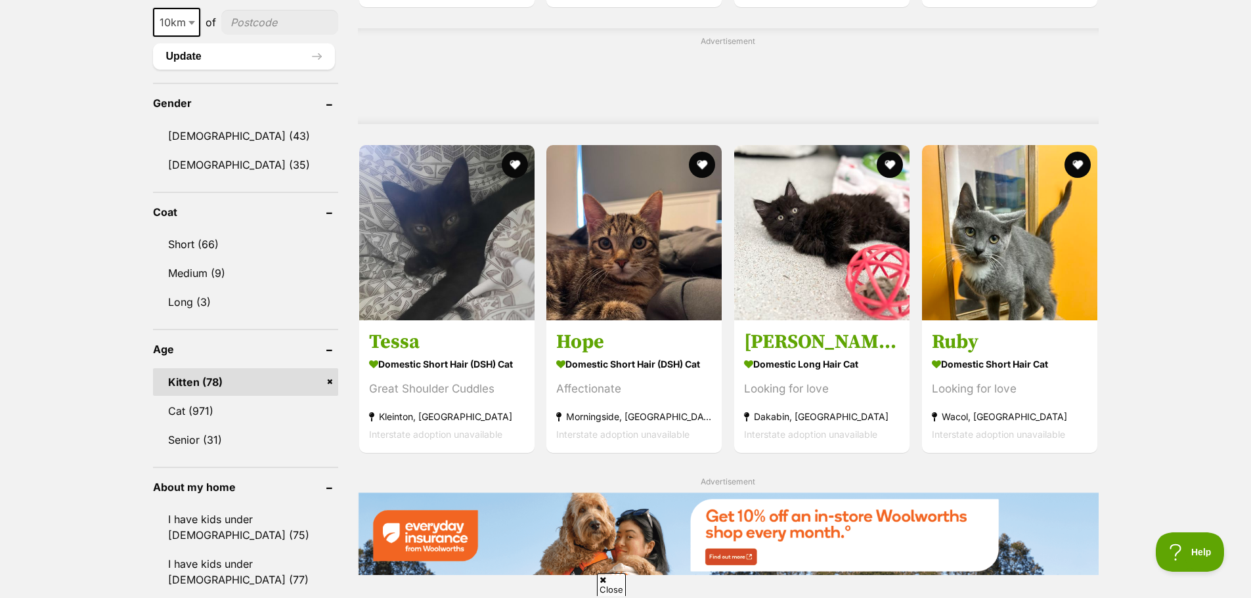
scroll to position [1571, 0]
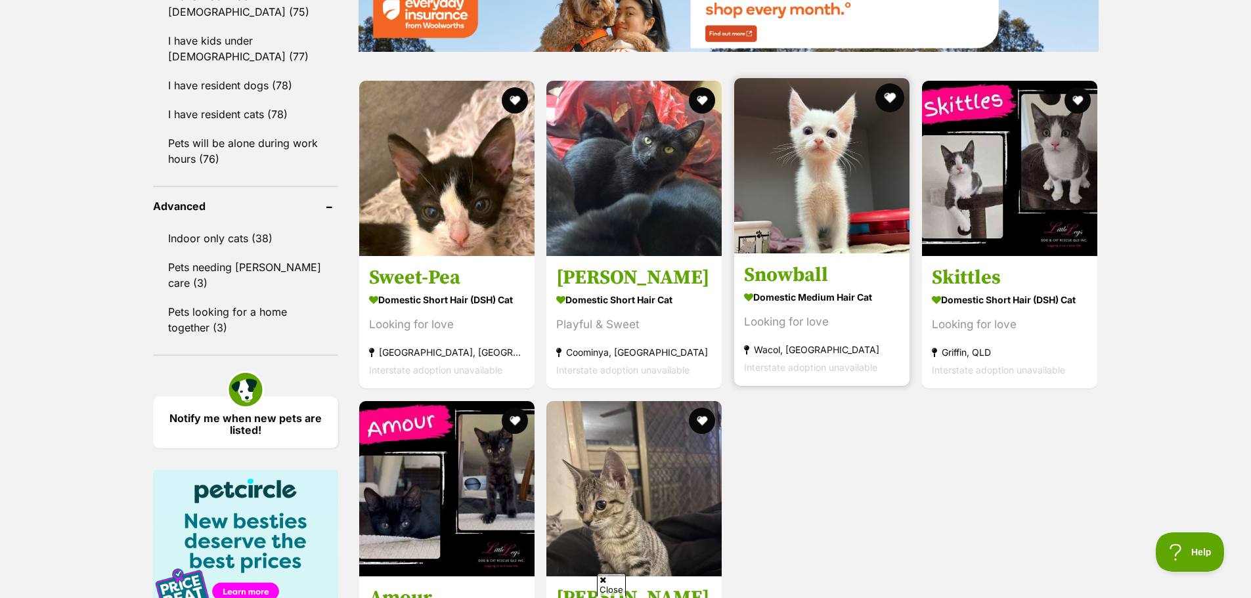
click at [890, 104] on button "favourite" at bounding box center [890, 97] width 29 height 29
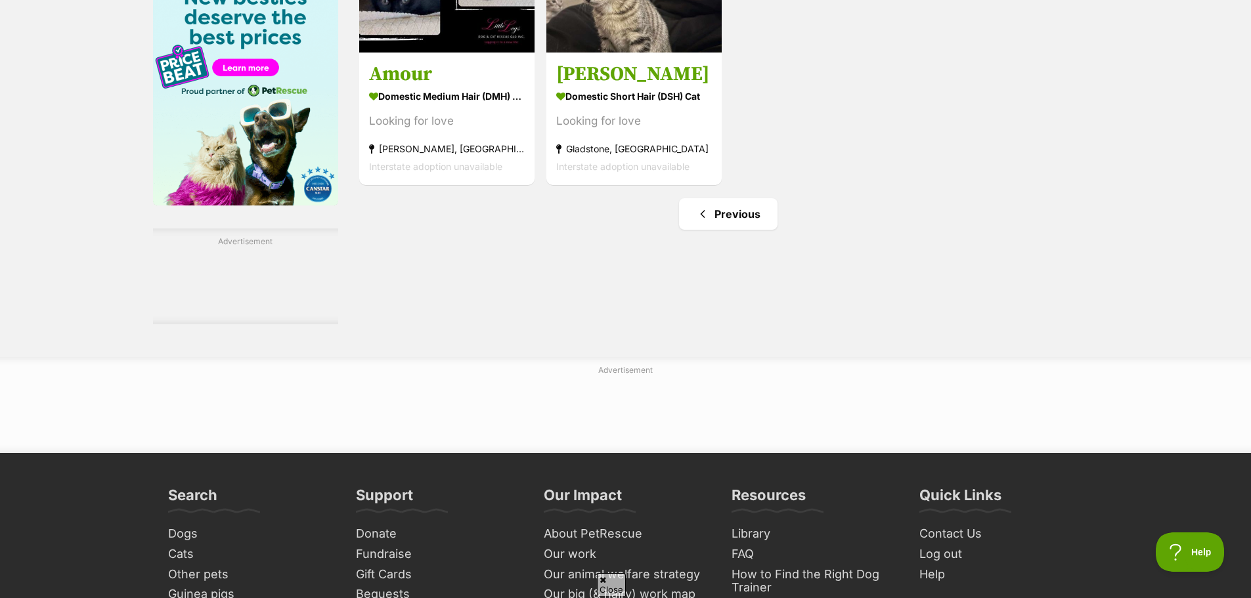
scroll to position [0, 0]
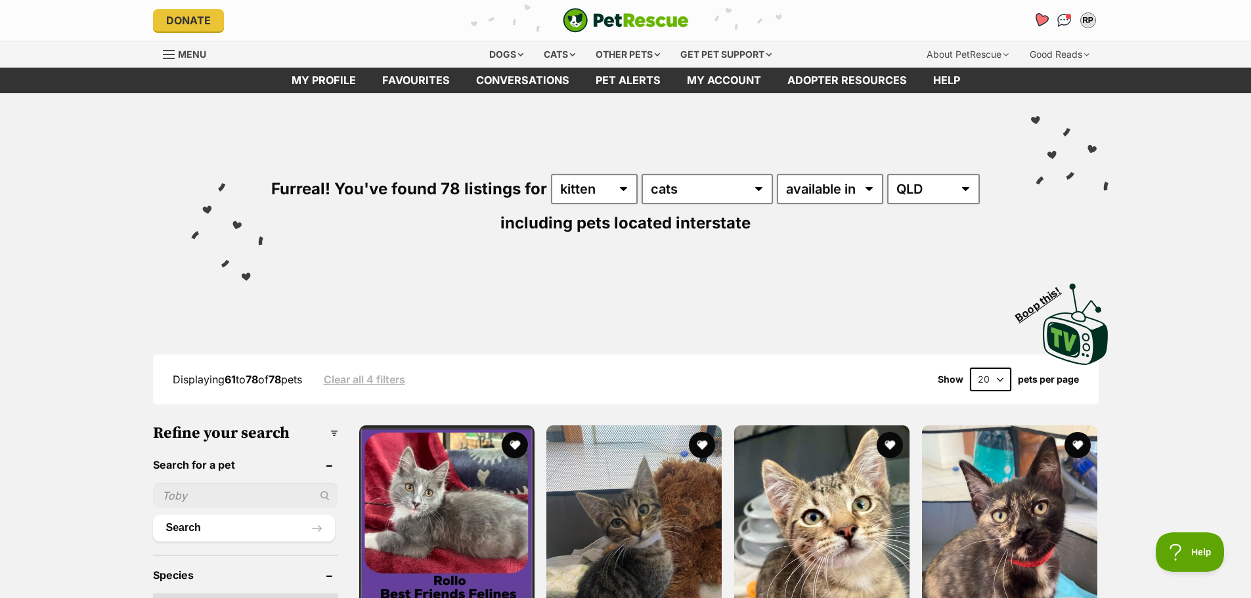
click at [1036, 19] on icon "Favourites" at bounding box center [1041, 20] width 18 height 17
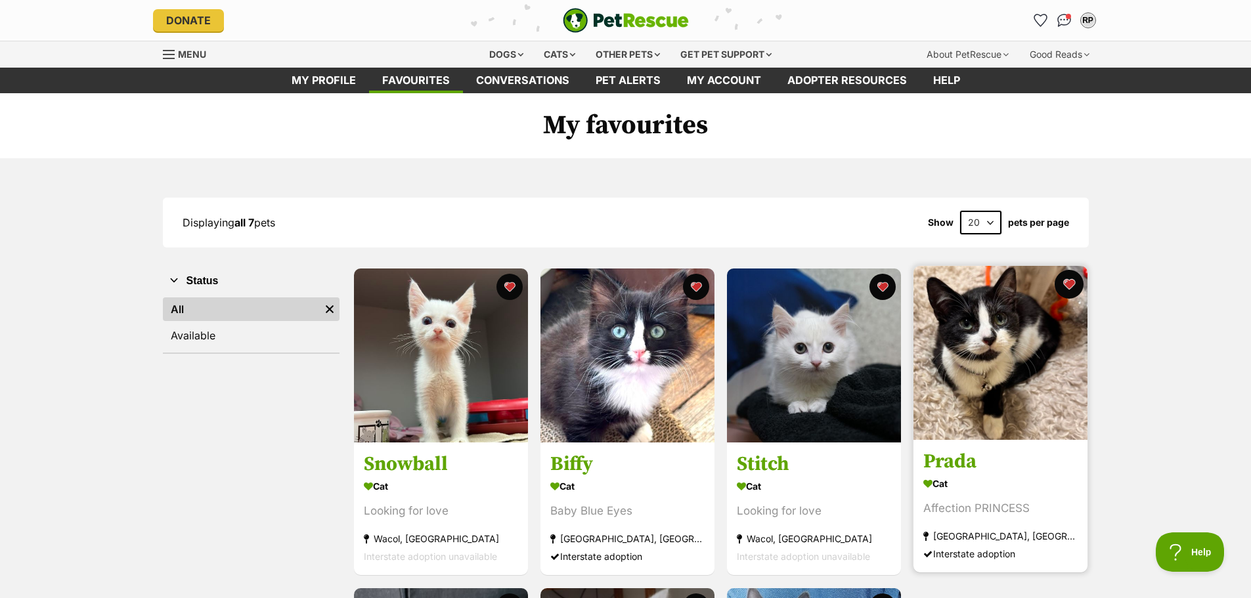
click at [1062, 282] on button "favourite" at bounding box center [1069, 284] width 29 height 29
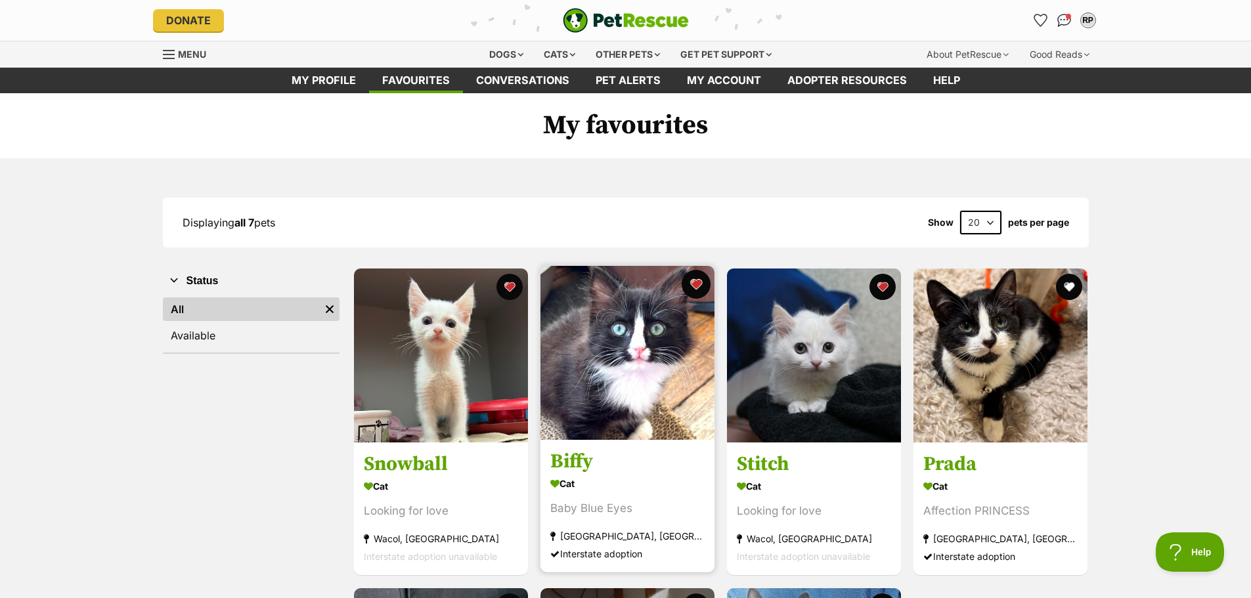
click at [696, 286] on button "favourite" at bounding box center [696, 284] width 29 height 29
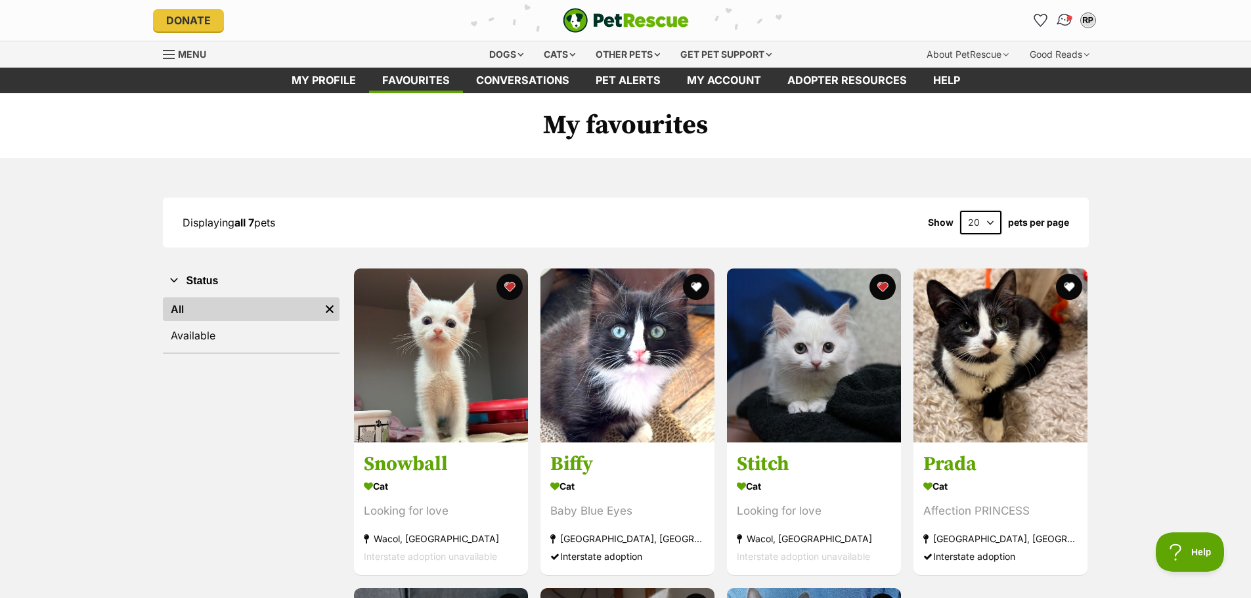
click at [1064, 22] on img "Conversations" at bounding box center [1065, 20] width 18 height 17
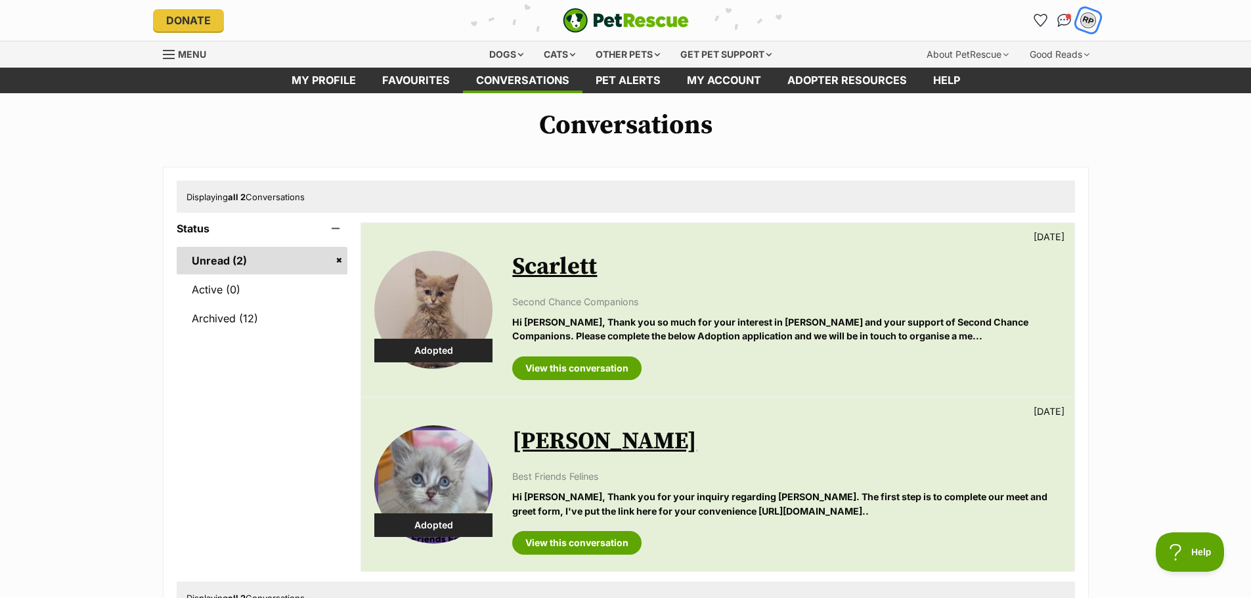
click at [1093, 17] on div "RP" at bounding box center [1088, 20] width 17 height 17
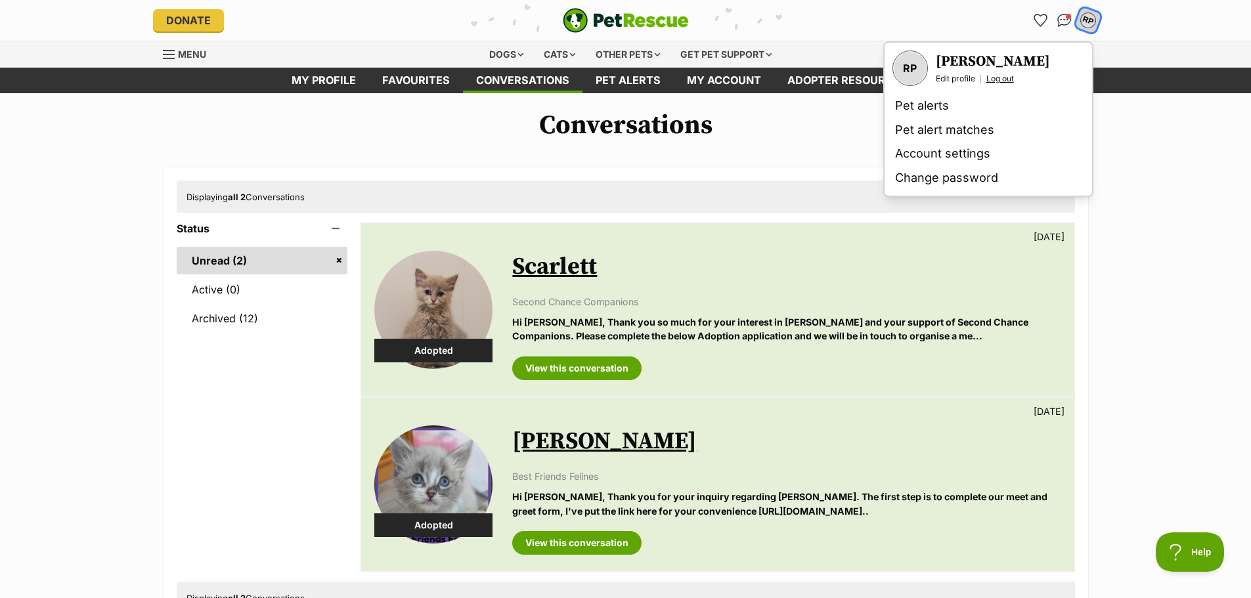
click at [1006, 76] on link "Log out" at bounding box center [1001, 79] width 28 height 11
